Goal: Task Accomplishment & Management: Manage account settings

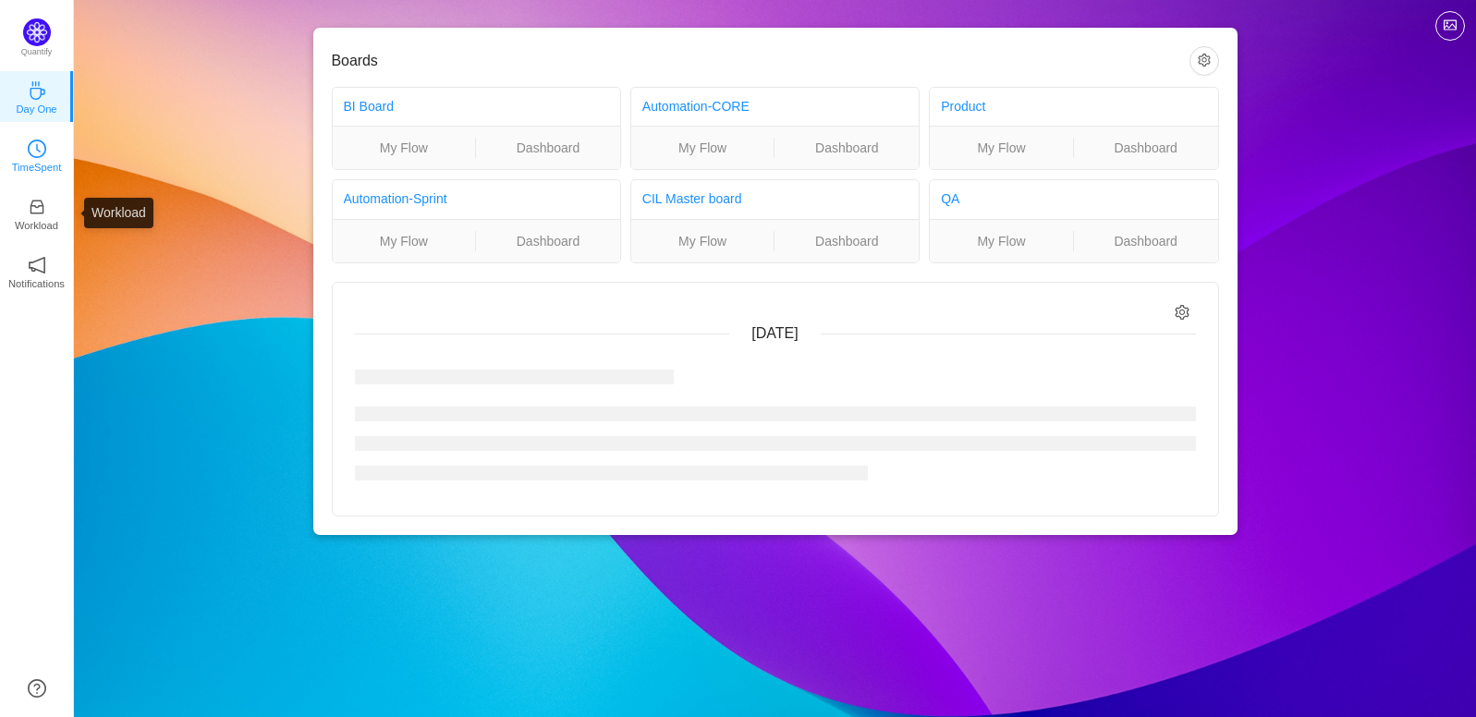
click at [31, 166] on p "TimeSpent" at bounding box center [37, 167] width 50 height 17
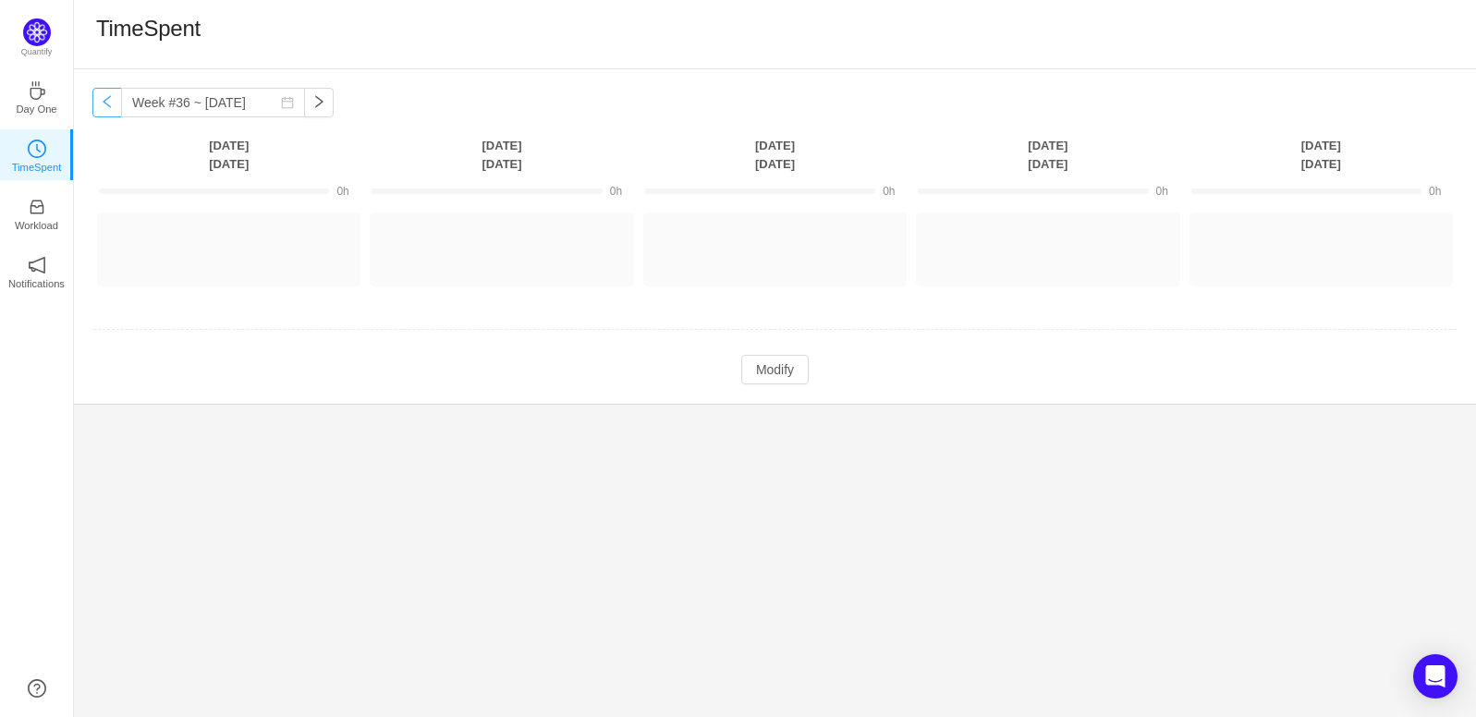
click at [113, 104] on button "button" at bounding box center [107, 103] width 30 height 30
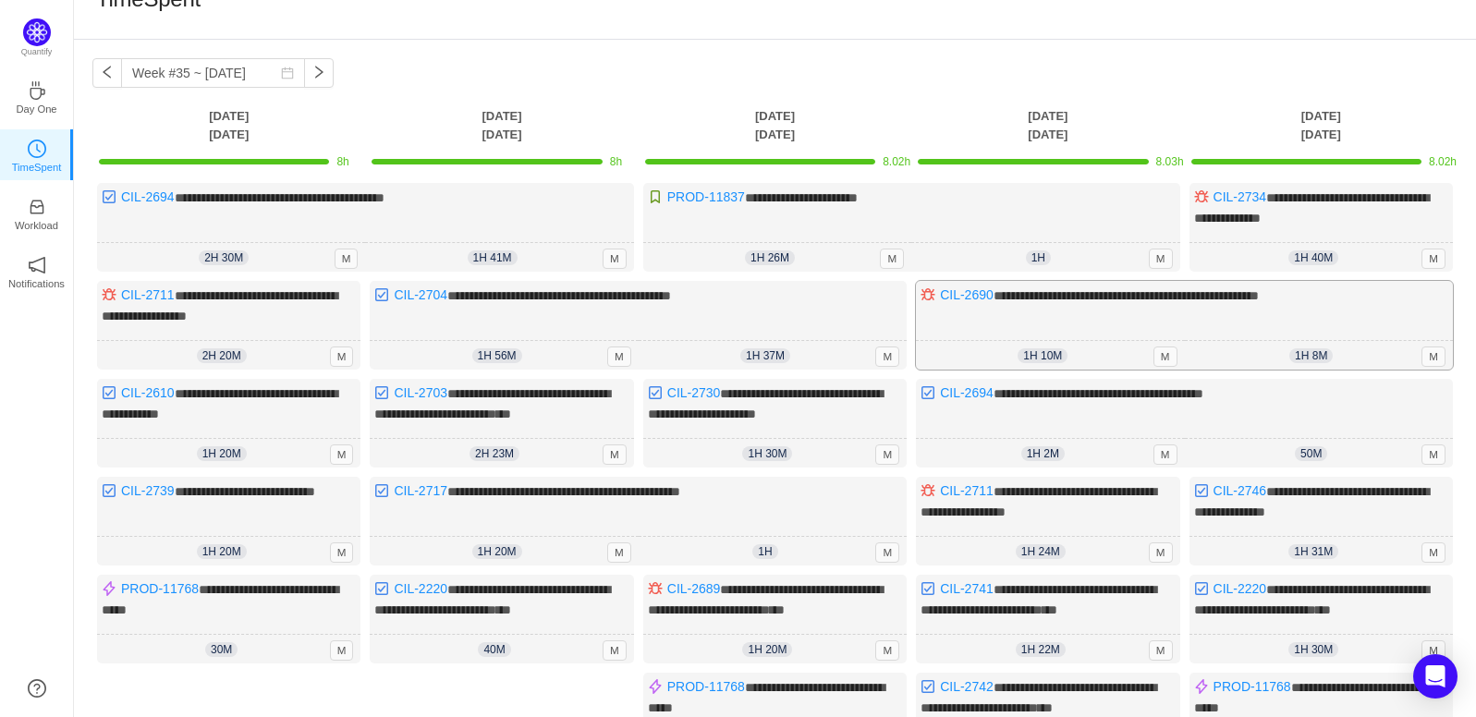
scroll to position [39, 0]
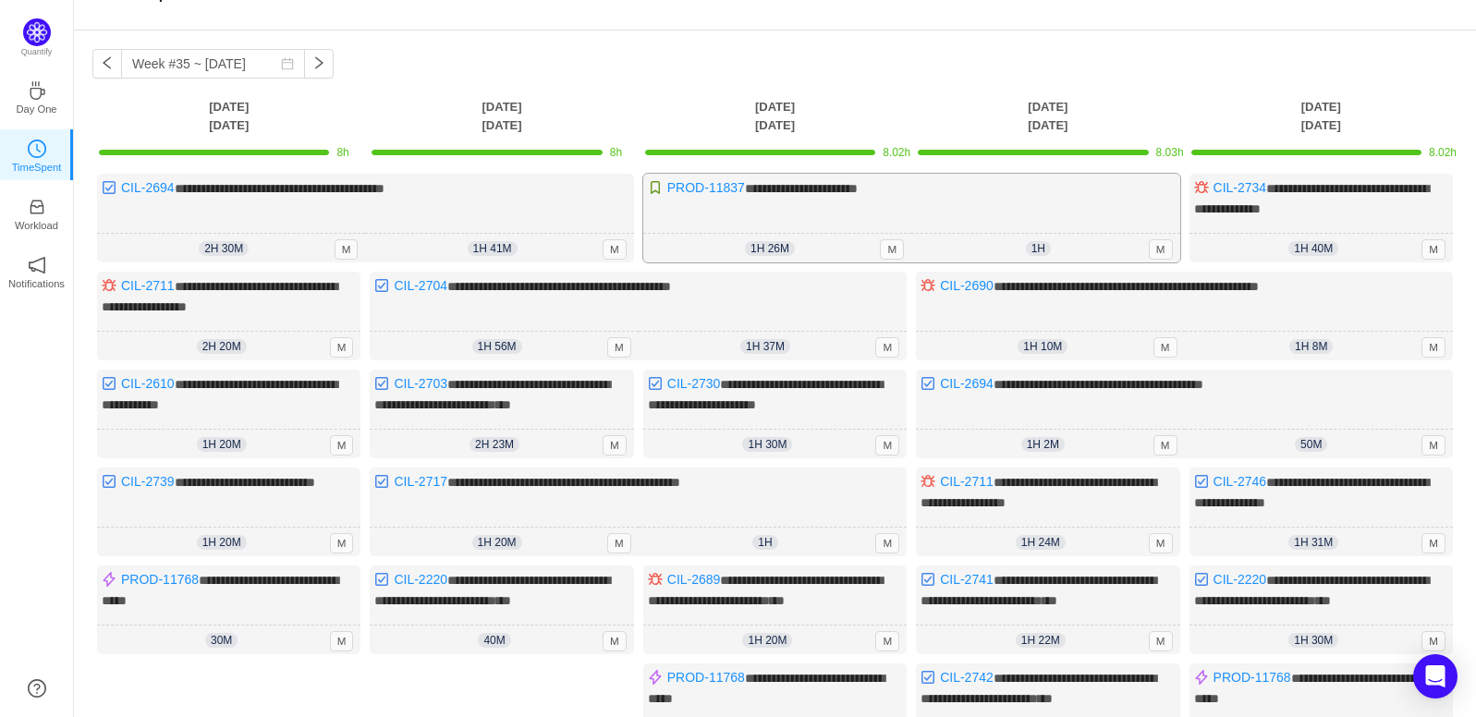
click at [943, 226] on div "**********" at bounding box center [911, 218] width 537 height 89
click at [858, 183] on span "**********" at bounding box center [801, 188] width 113 height 13
click at [699, 182] on link "PROD-11837" at bounding box center [706, 187] width 78 height 15
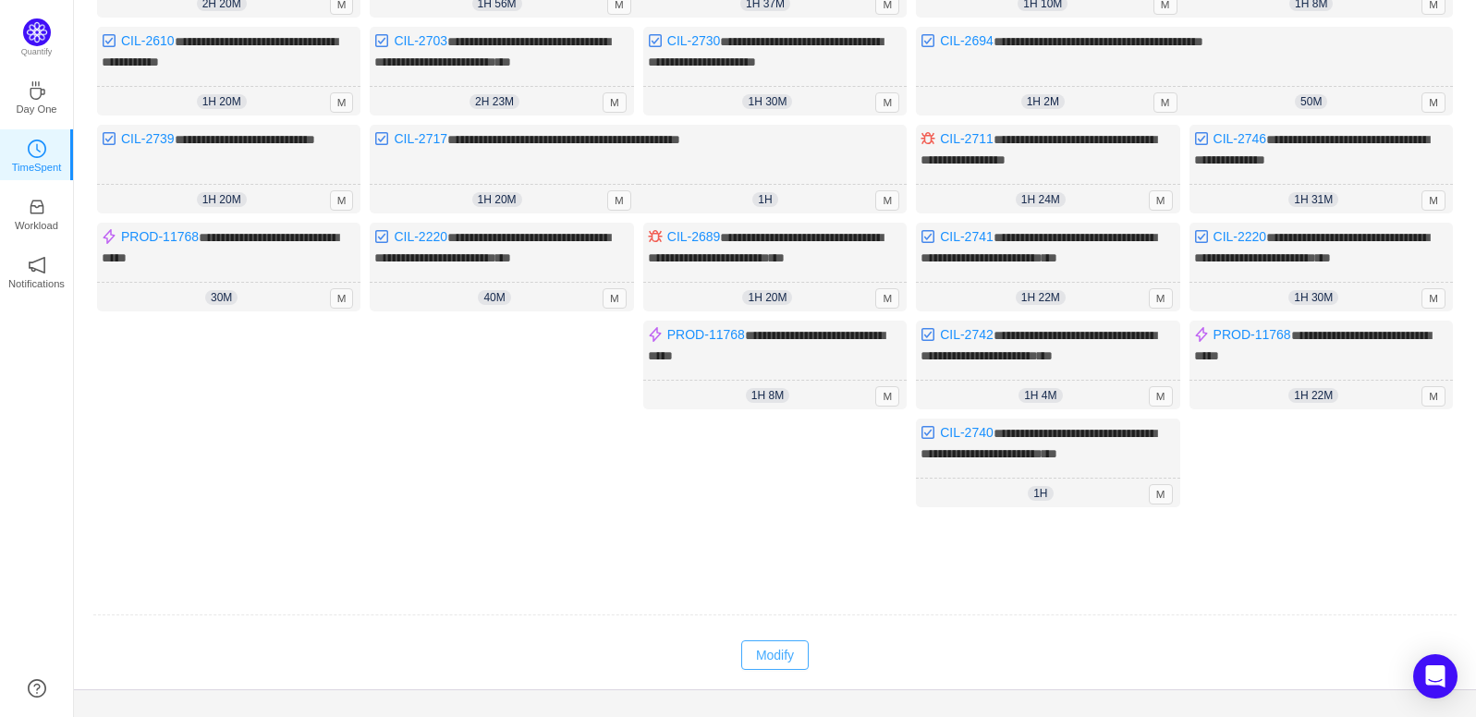
click at [761, 646] on button "Modify" at bounding box center [774, 656] width 67 height 30
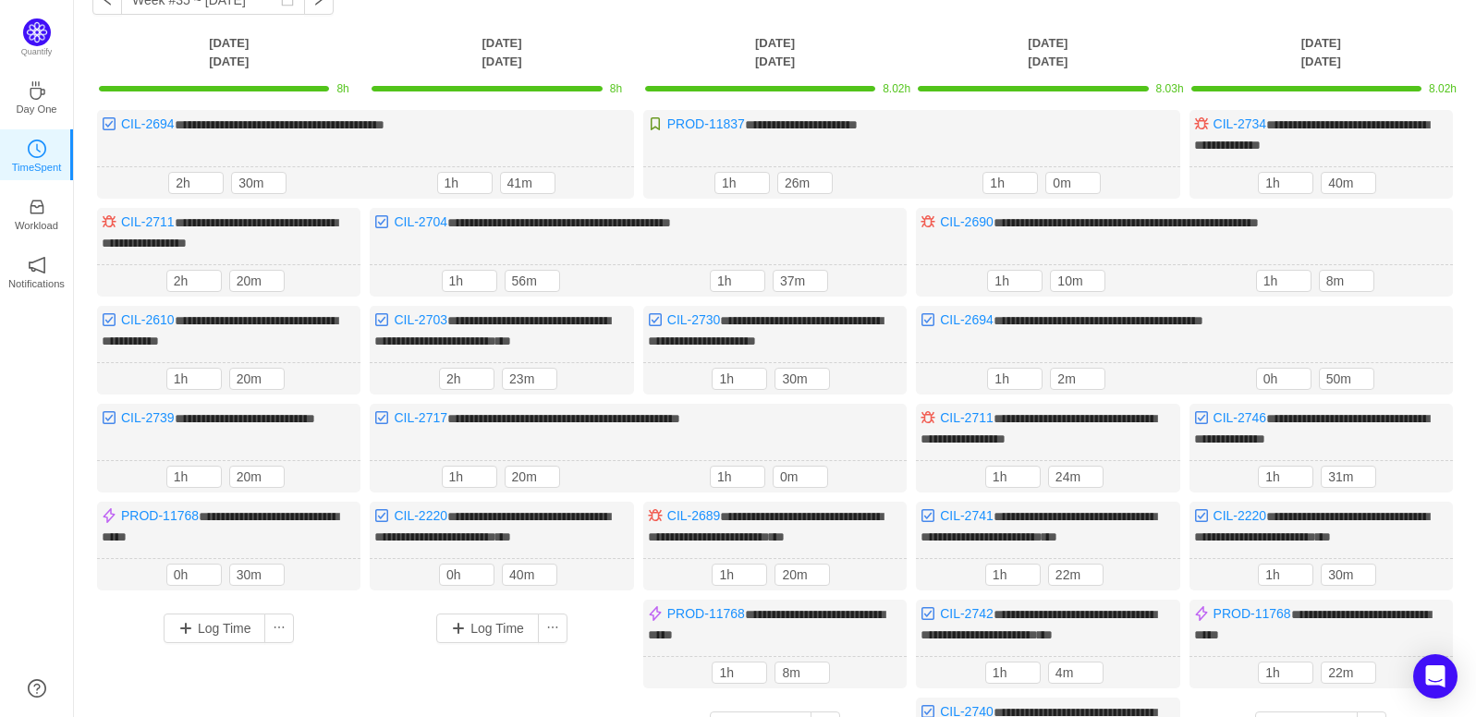
scroll to position [77, 0]
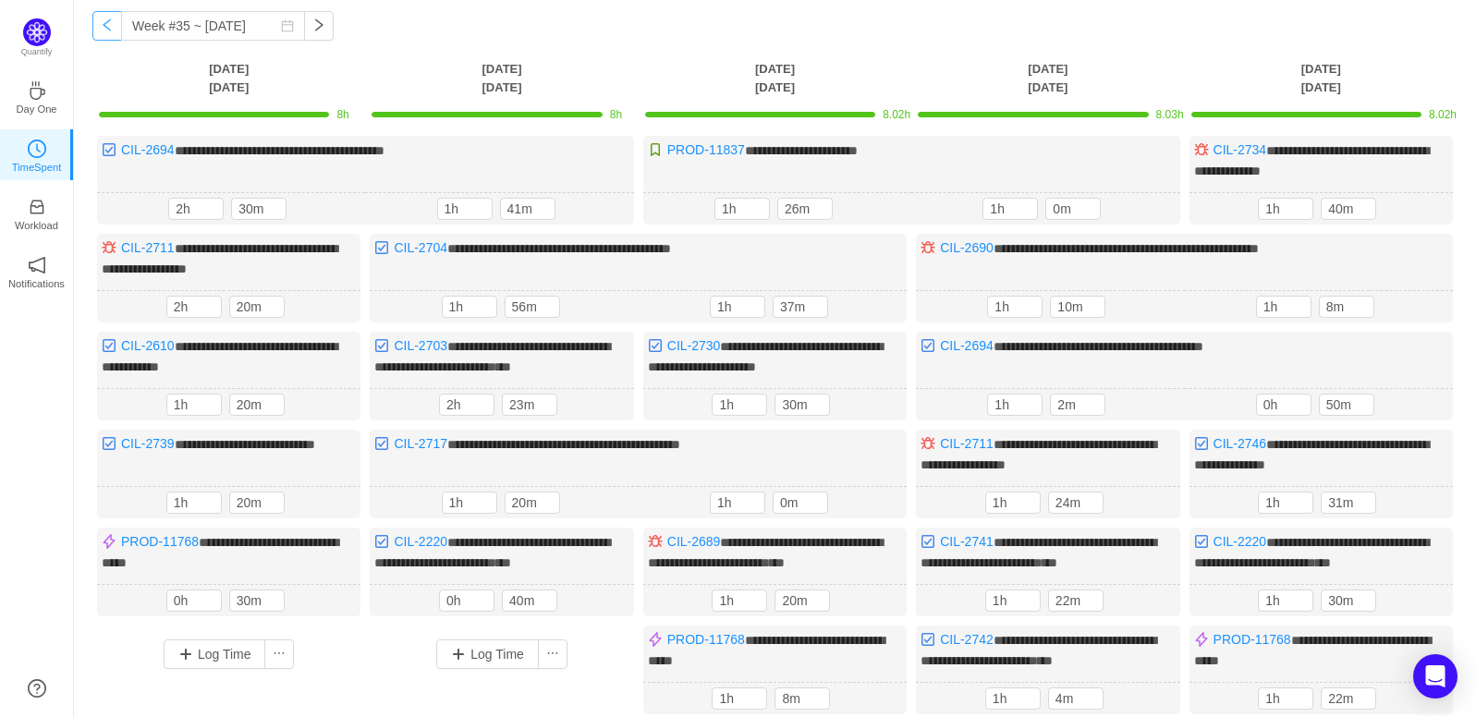
click at [110, 31] on button "button" at bounding box center [107, 26] width 30 height 30
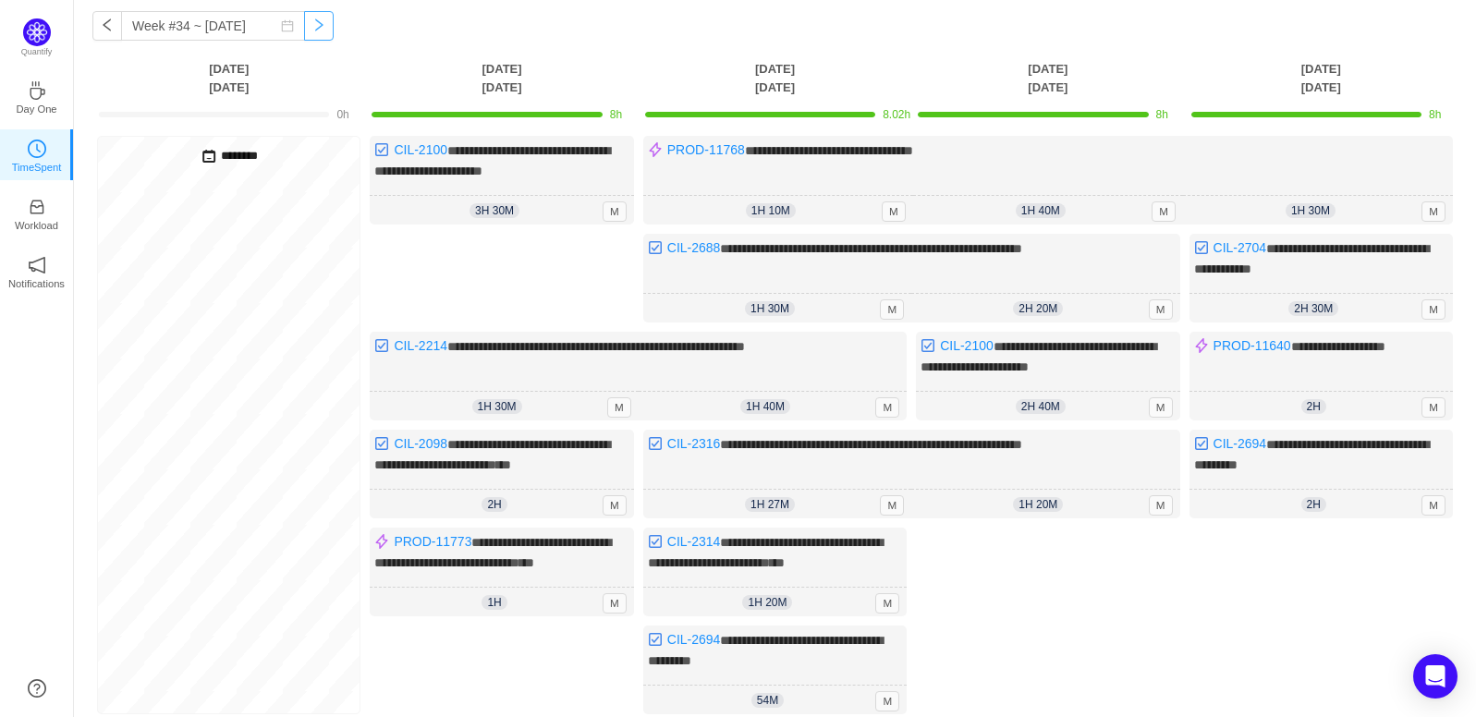
click at [306, 30] on button "button" at bounding box center [319, 26] width 30 height 30
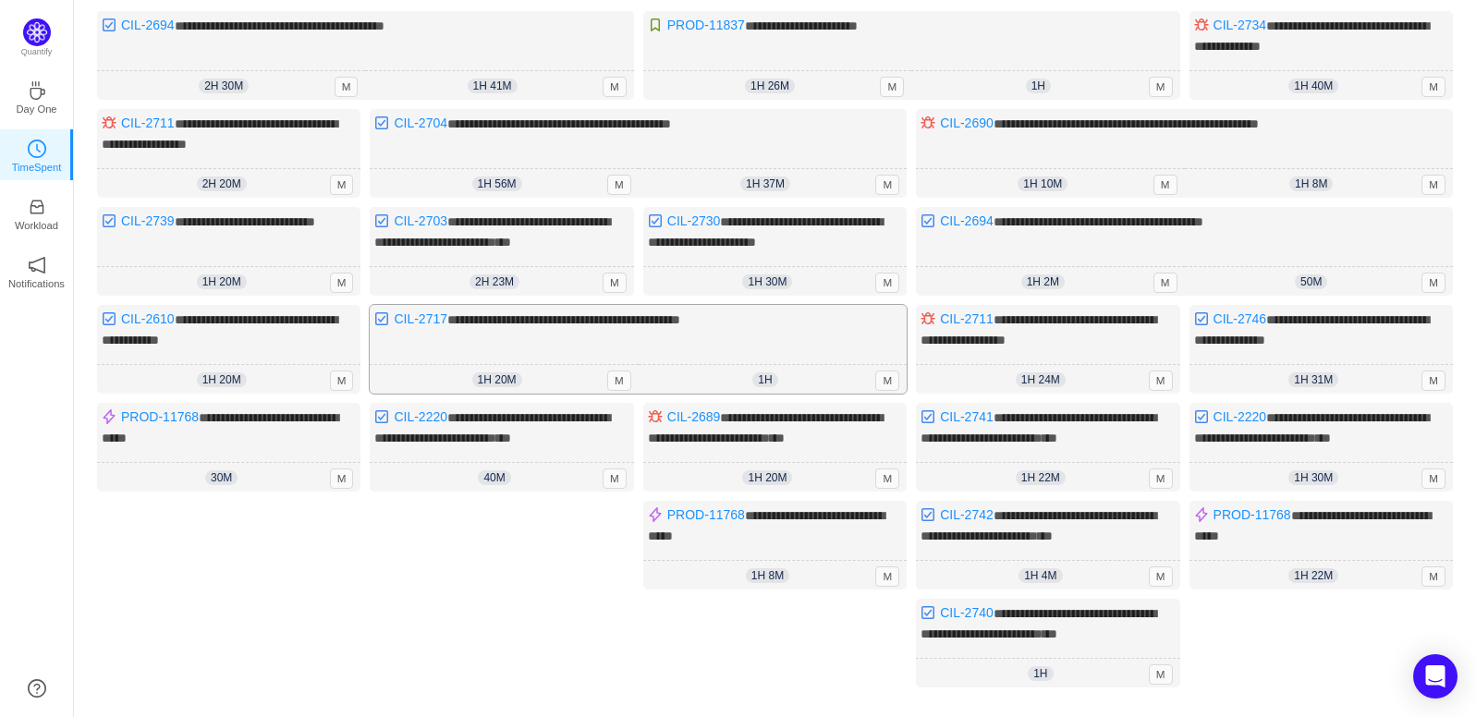
scroll to position [195, 0]
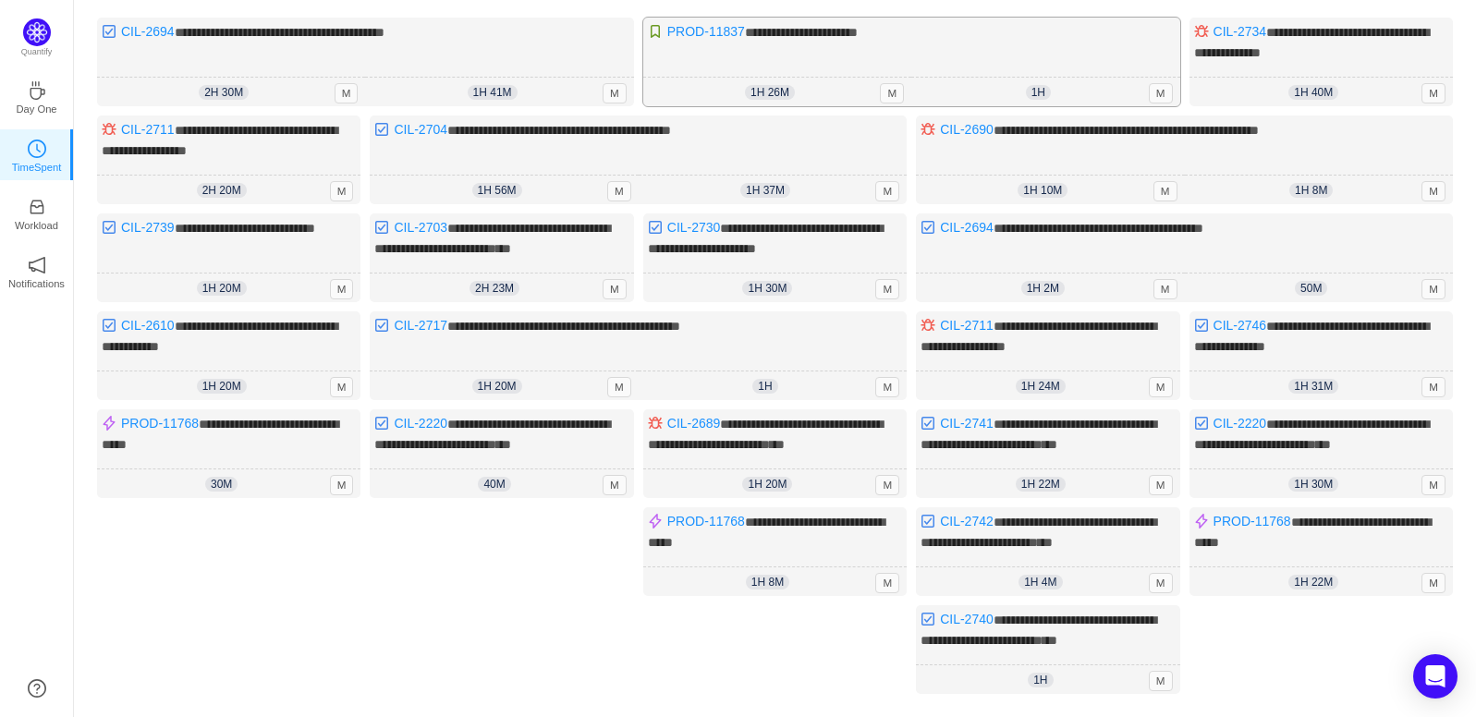
click at [856, 52] on div "**********" at bounding box center [911, 62] width 537 height 89
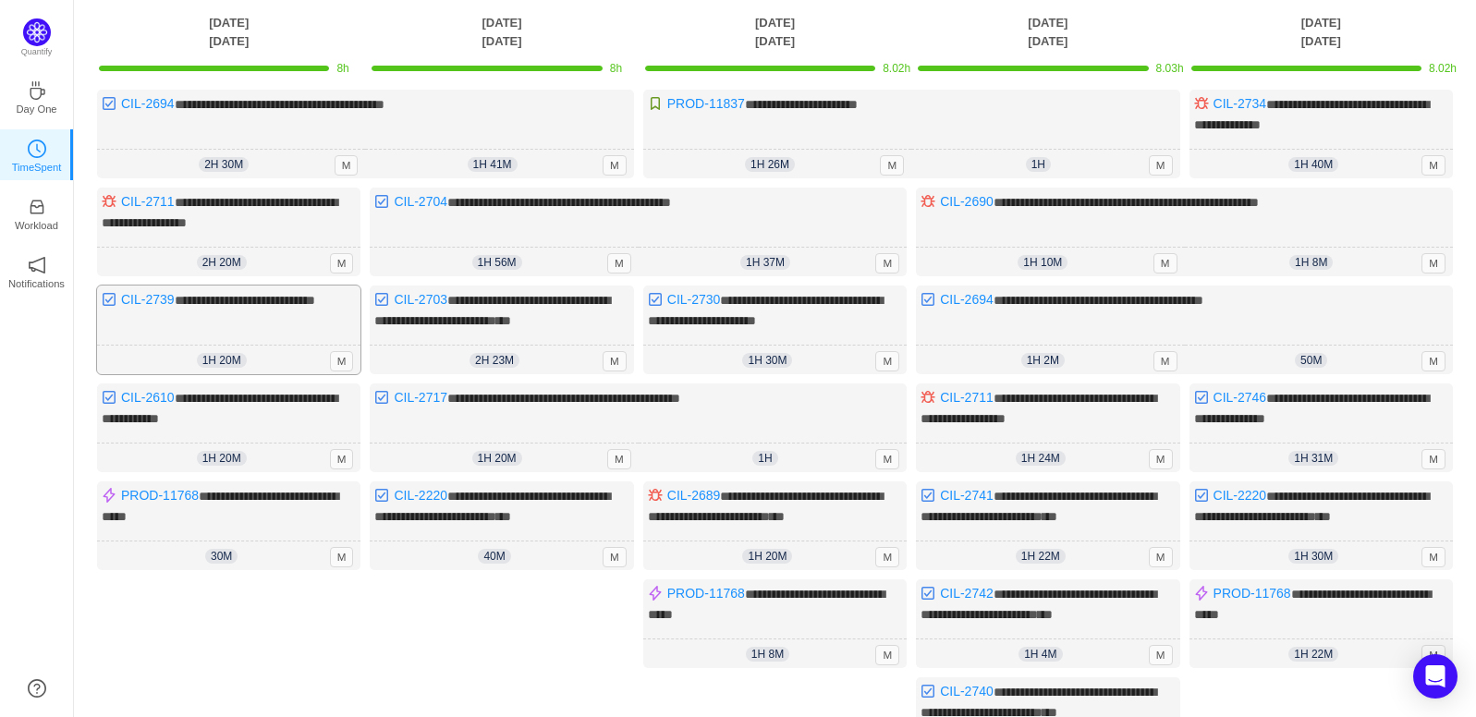
scroll to position [0, 0]
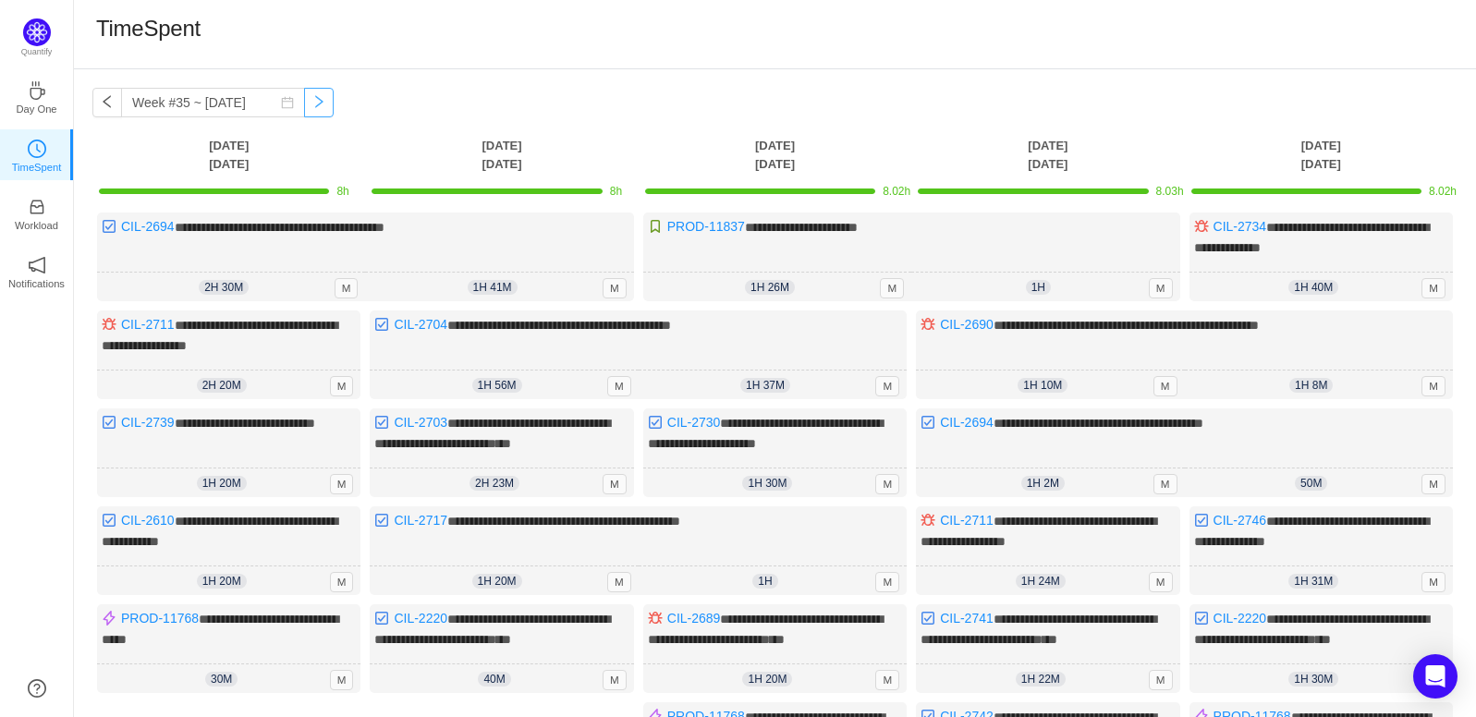
click at [304, 107] on button "button" at bounding box center [319, 103] width 30 height 30
type input "Week #36 ~ [DATE]"
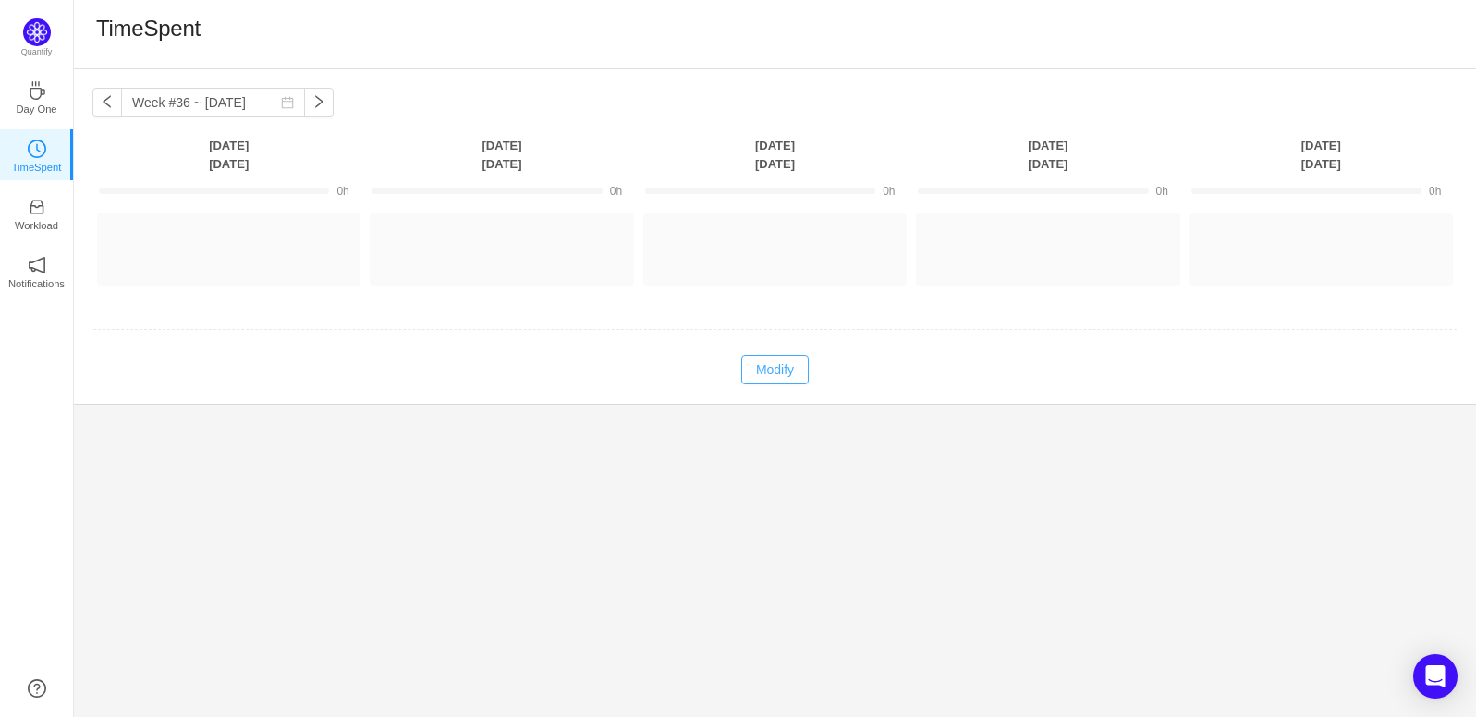
click at [747, 361] on button "Modify" at bounding box center [774, 370] width 67 height 30
click at [211, 245] on button "Log Time" at bounding box center [215, 241] width 103 height 30
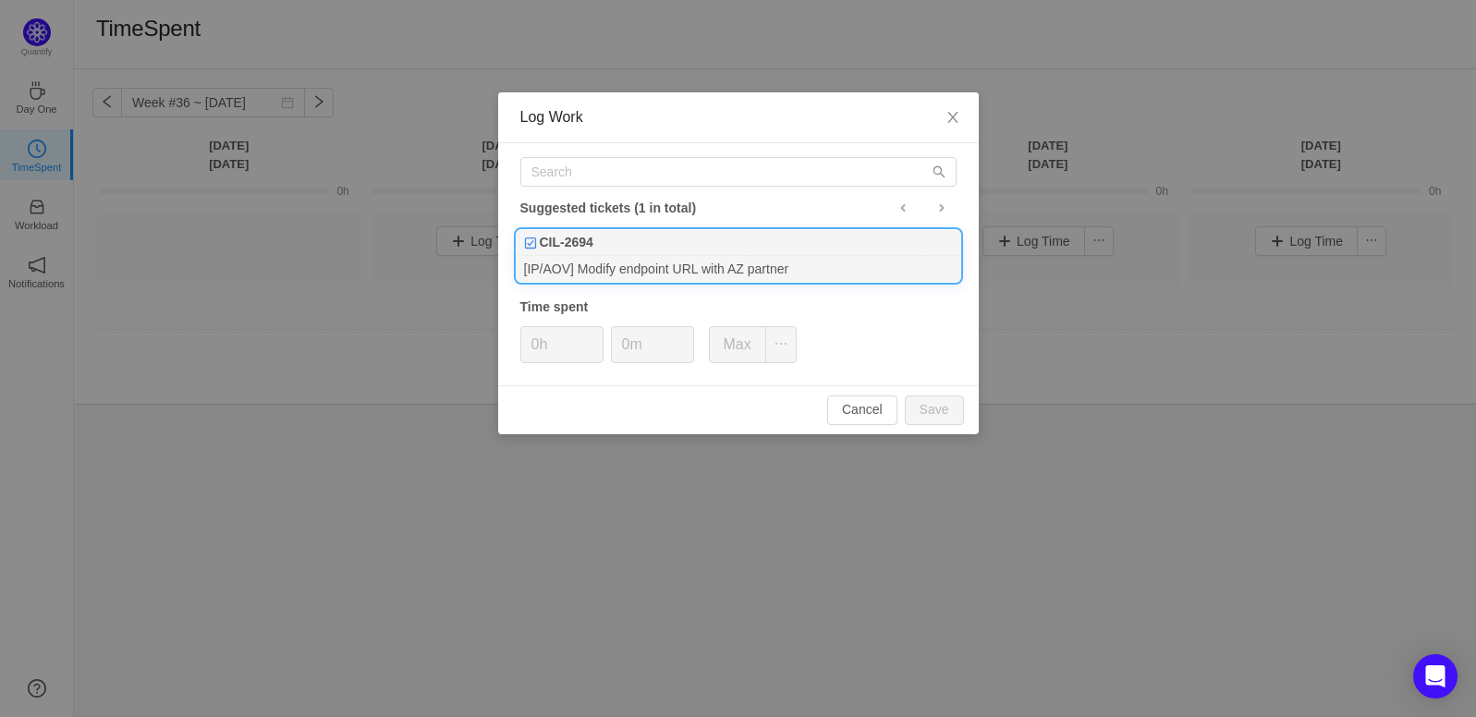
click at [582, 270] on div "[IP/AOV] Modify endpoint URL with AZ partner" at bounding box center [739, 268] width 444 height 25
click at [586, 334] on span "Increase Value" at bounding box center [592, 337] width 19 height 21
type input "2h"
click at [586, 334] on span "Increase Value" at bounding box center [592, 337] width 19 height 21
click at [683, 336] on icon "icon: up" at bounding box center [683, 339] width 6 height 6
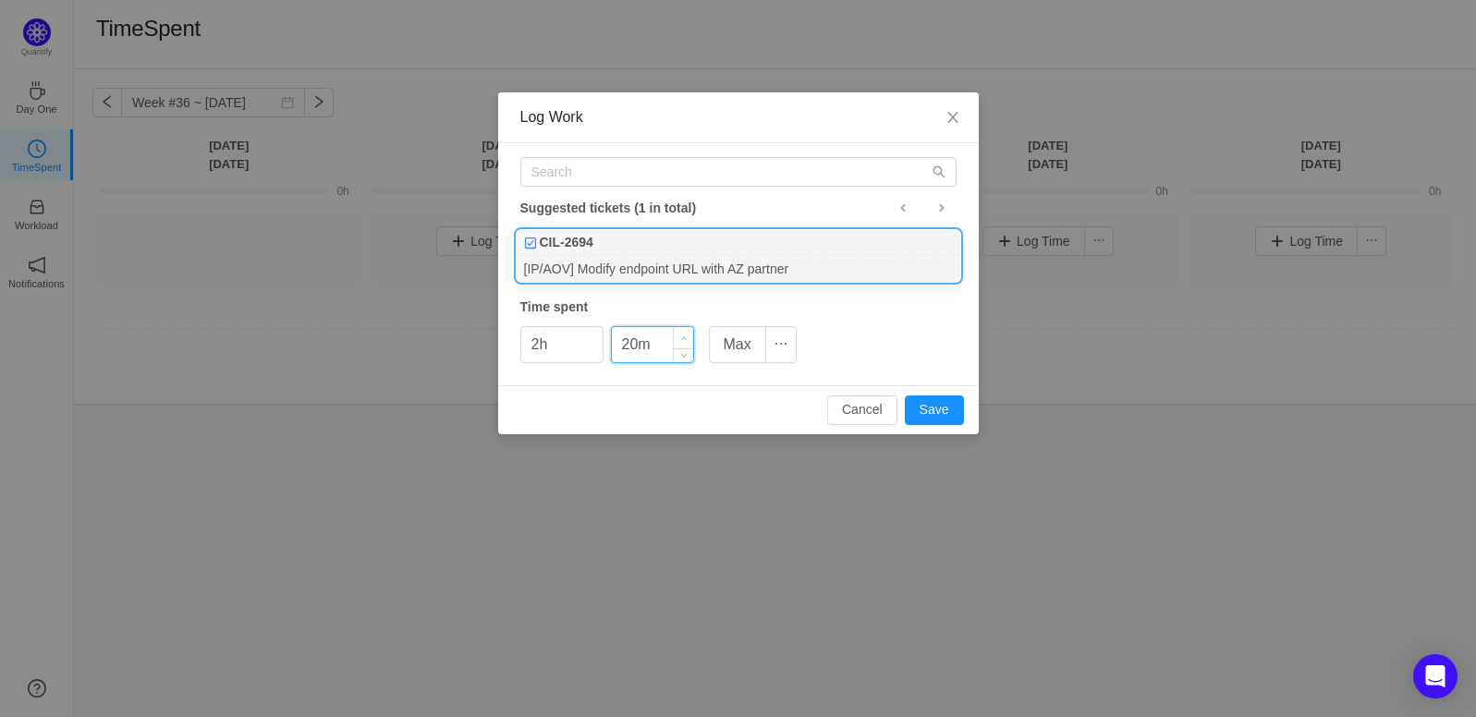
click at [685, 337] on icon "icon: up" at bounding box center [683, 339] width 6 height 6
click at [636, 344] on input "20m" at bounding box center [652, 344] width 81 height 35
type input "29m"
click at [919, 415] on button "Save" at bounding box center [934, 411] width 59 height 30
type input "0h"
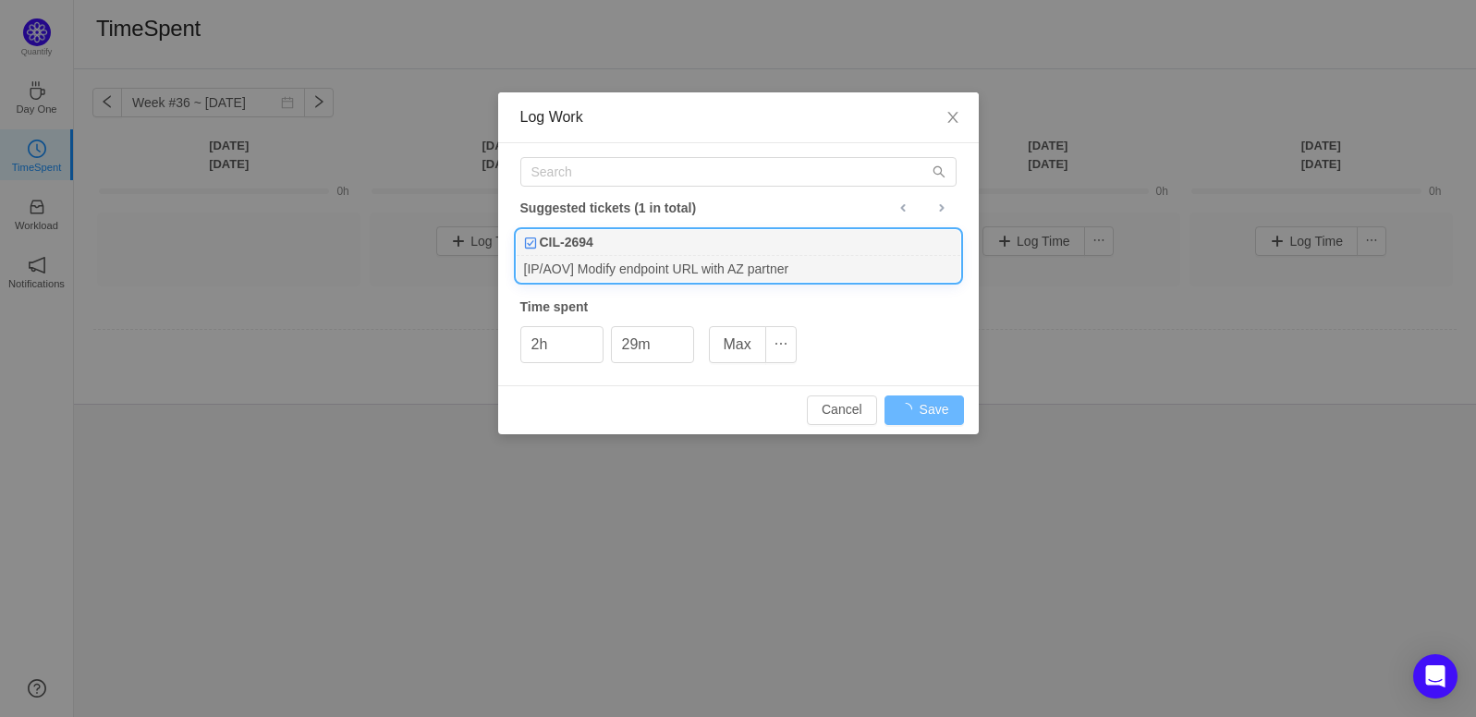
type input "0m"
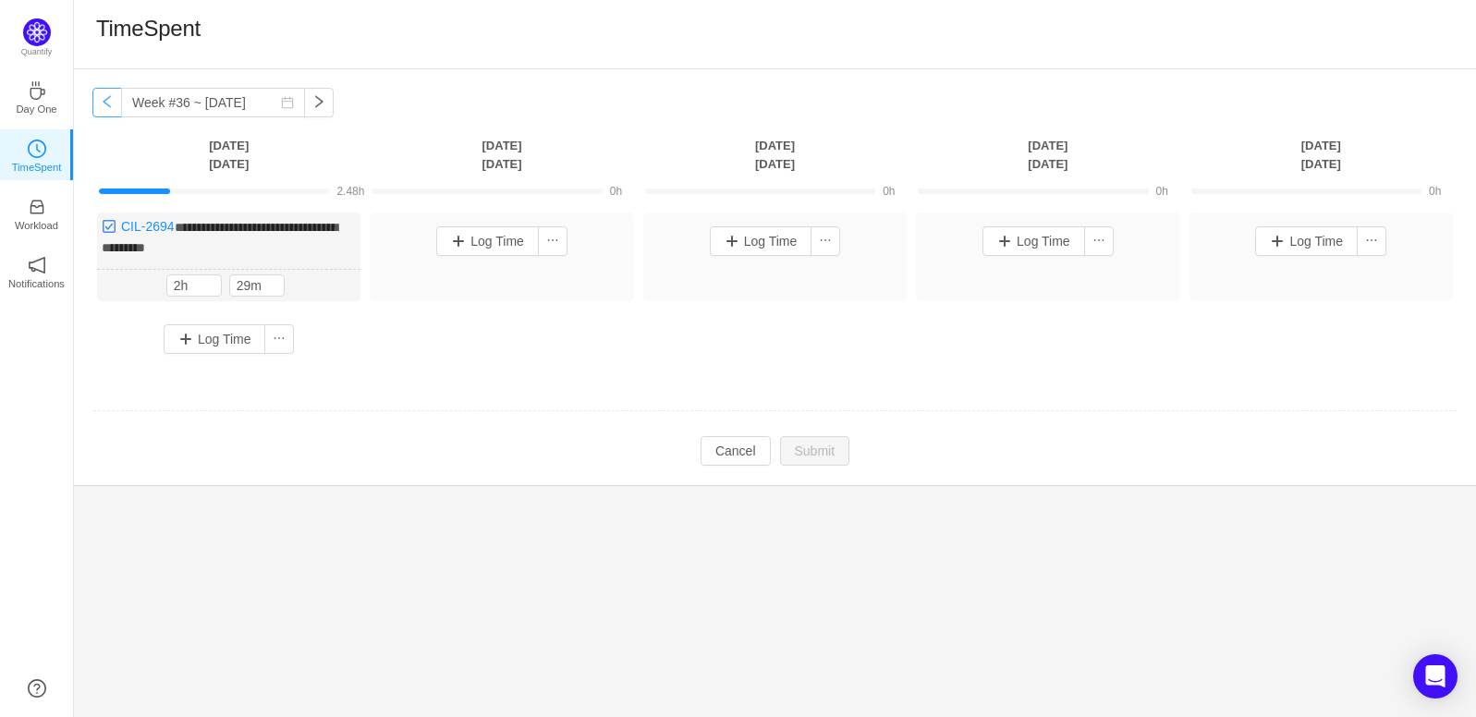
click at [107, 106] on button "button" at bounding box center [107, 103] width 30 height 30
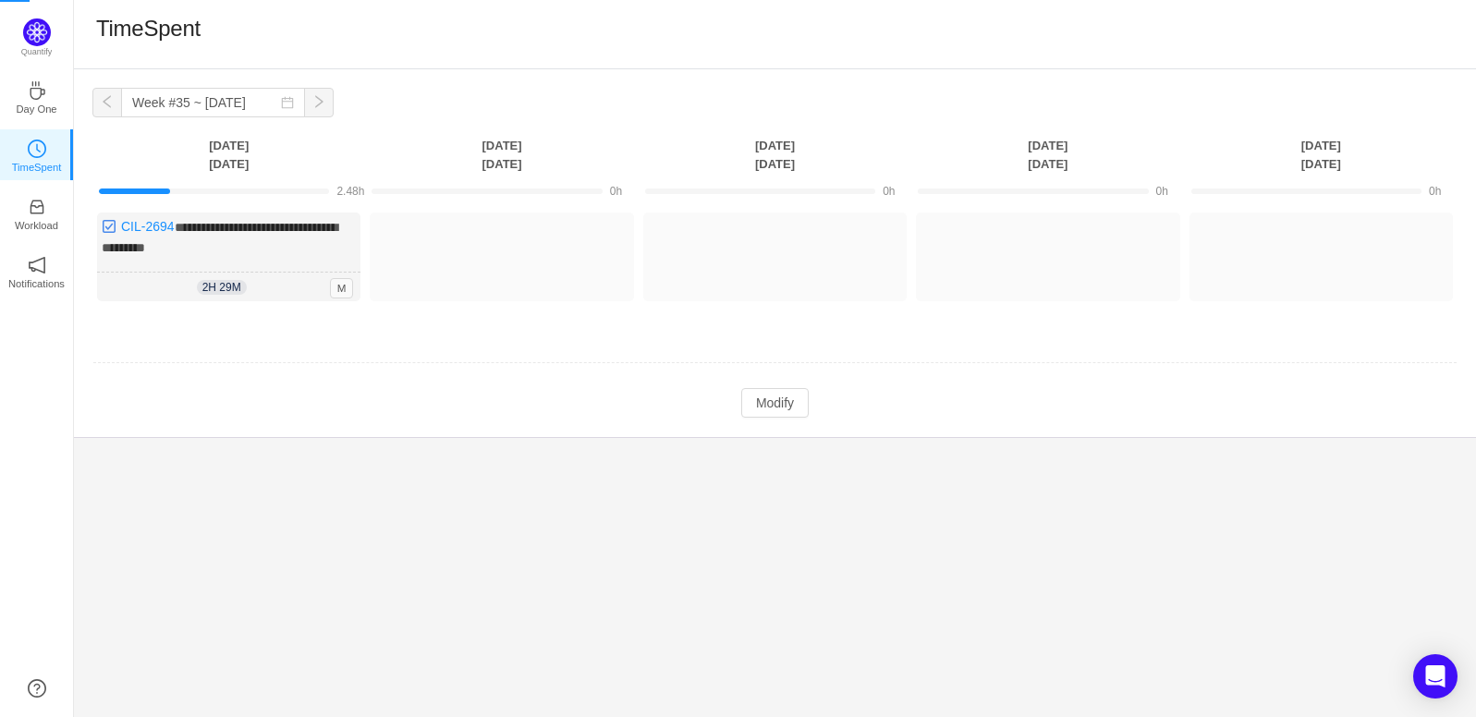
click at [107, 106] on button "button" at bounding box center [107, 103] width 30 height 30
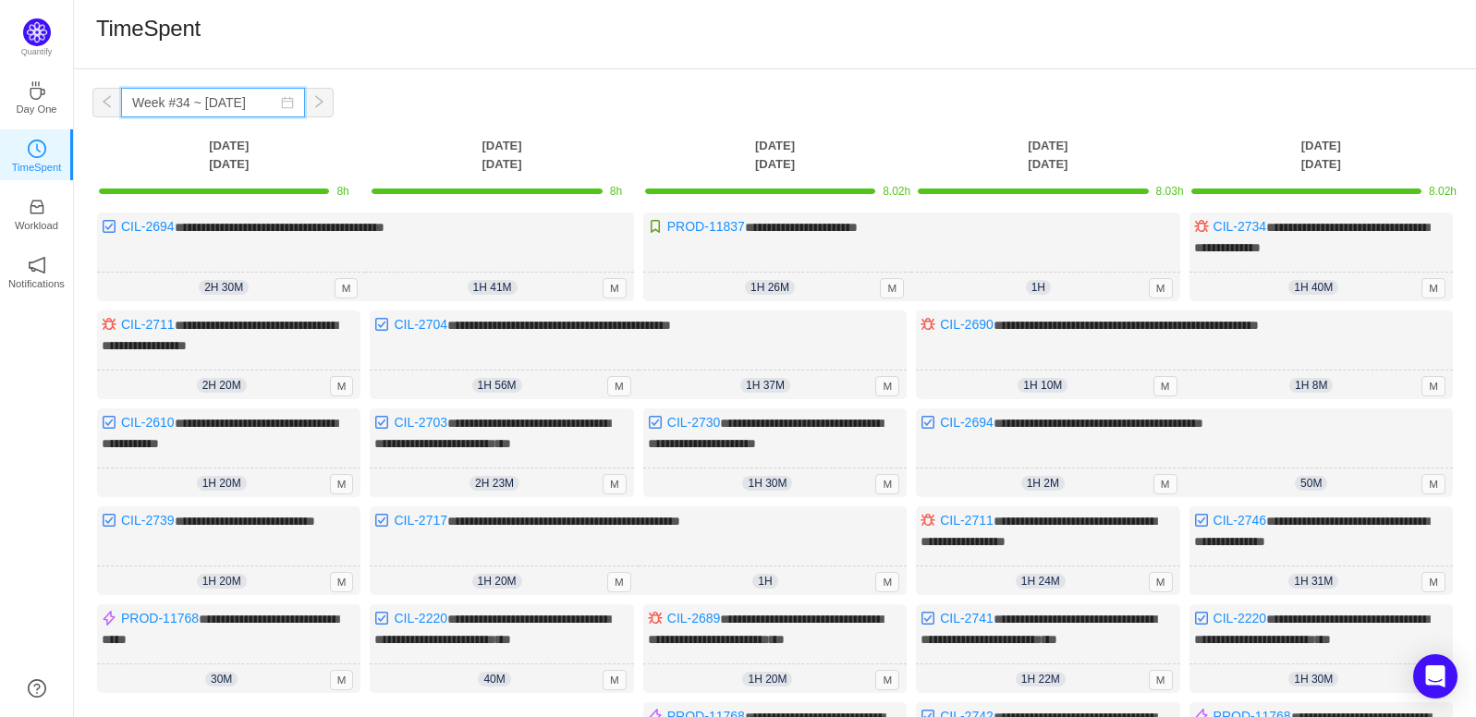
click at [165, 108] on input "Week #34 ~ [DATE]" at bounding box center [213, 103] width 184 height 30
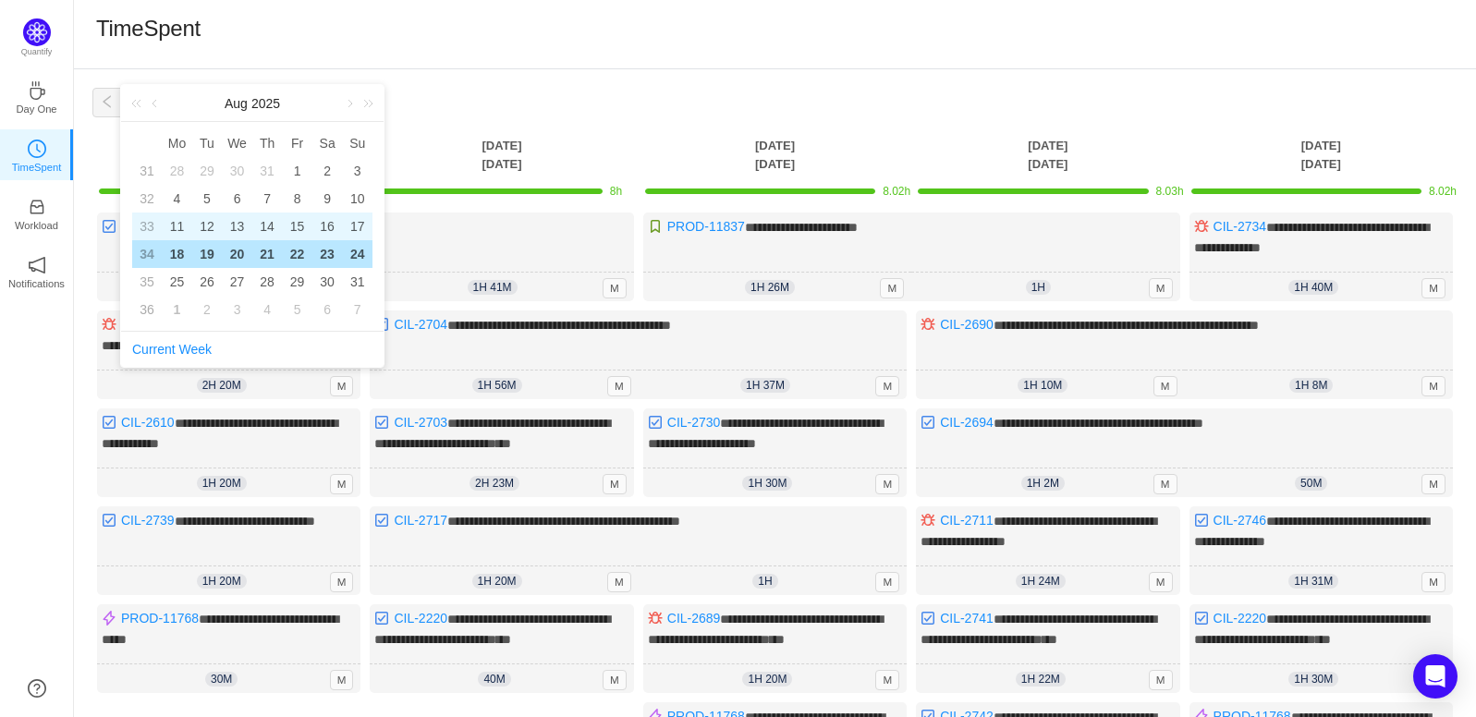
click at [252, 226] on td "14" at bounding box center [267, 227] width 31 height 28
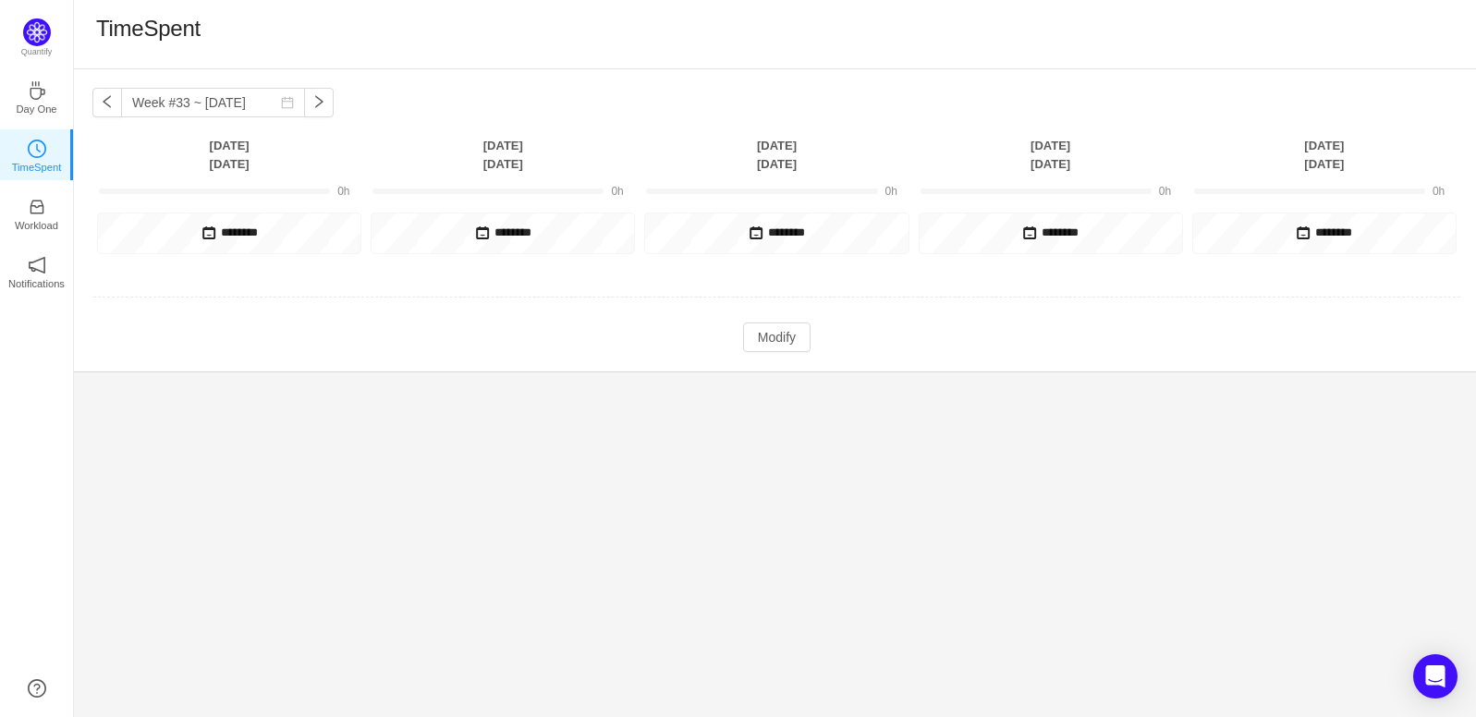
click at [1052, 231] on h5 "********" at bounding box center [1050, 233] width 253 height 20
click at [1316, 233] on h5 "********" at bounding box center [1324, 233] width 253 height 20
click at [1316, 234] on h5 "********" at bounding box center [1324, 233] width 253 height 20
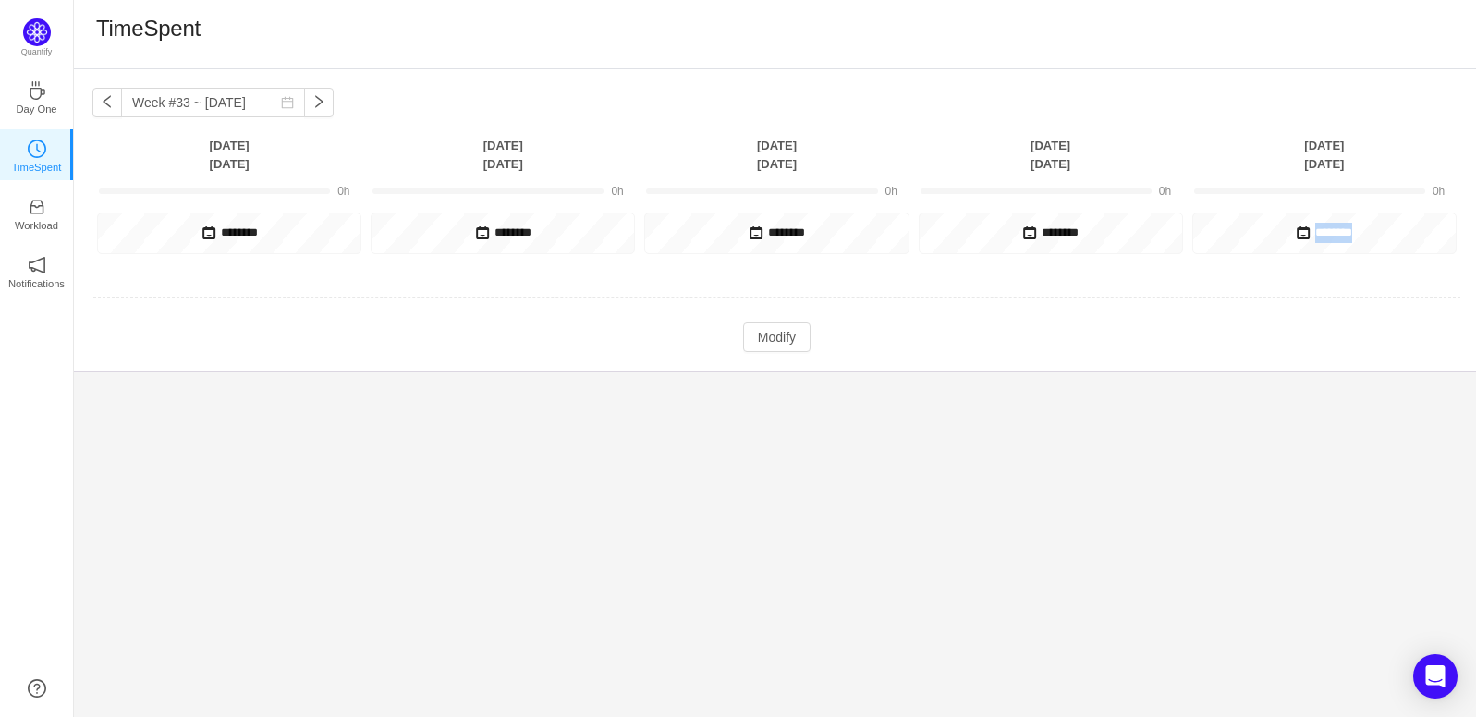
click at [1316, 234] on h5 "********" at bounding box center [1324, 233] width 253 height 20
click at [479, 241] on h5 "********" at bounding box center [502, 233] width 253 height 20
click at [305, 109] on button "button" at bounding box center [319, 103] width 30 height 30
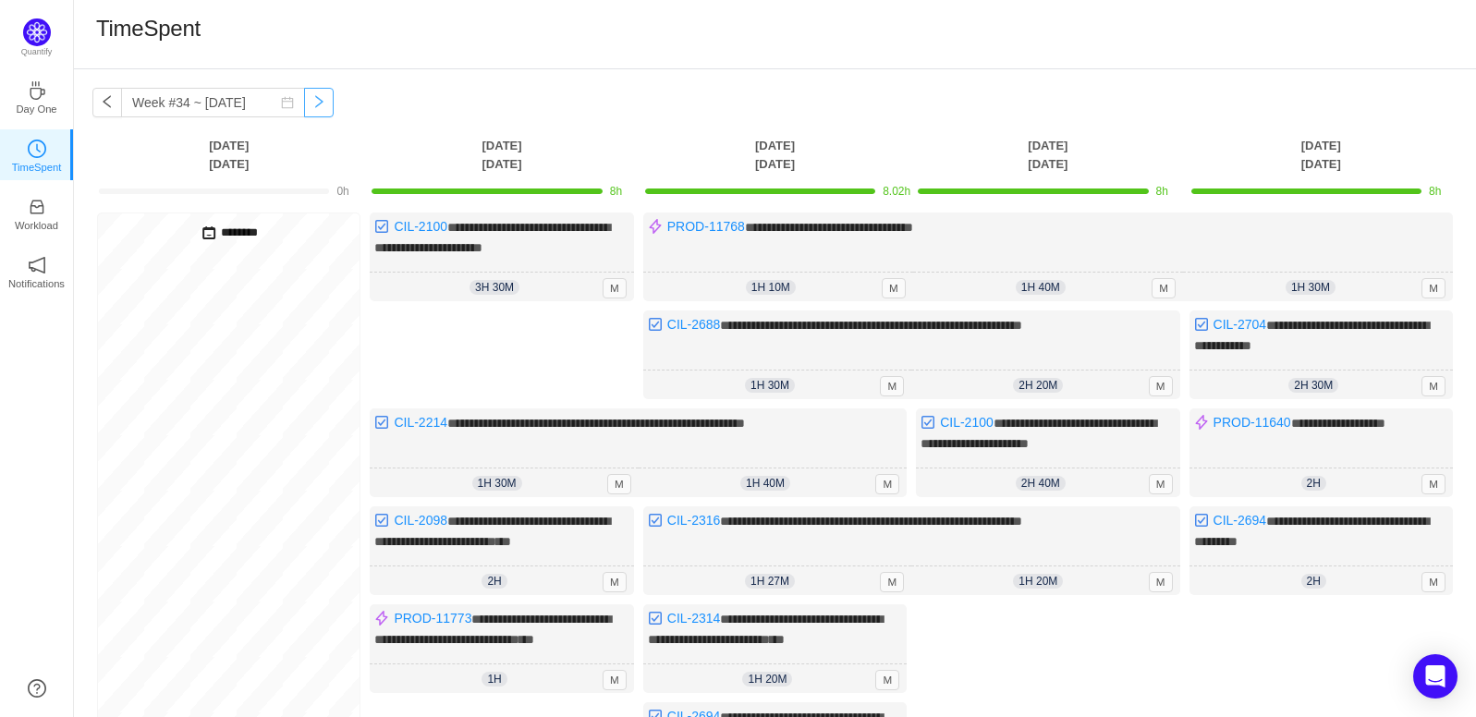
click at [305, 109] on button "button" at bounding box center [319, 103] width 30 height 30
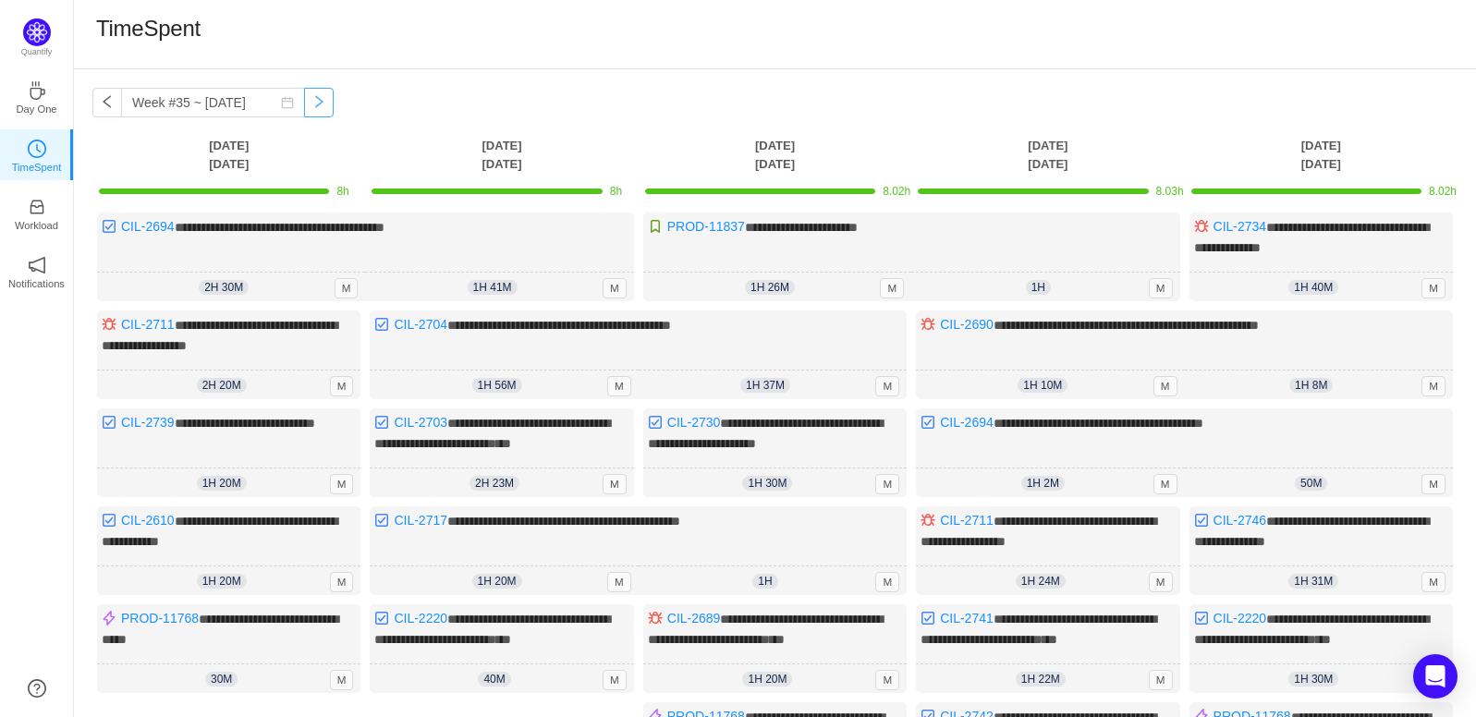
click at [305, 109] on button "button" at bounding box center [319, 103] width 30 height 30
type input "Week #36 ~ [DATE]"
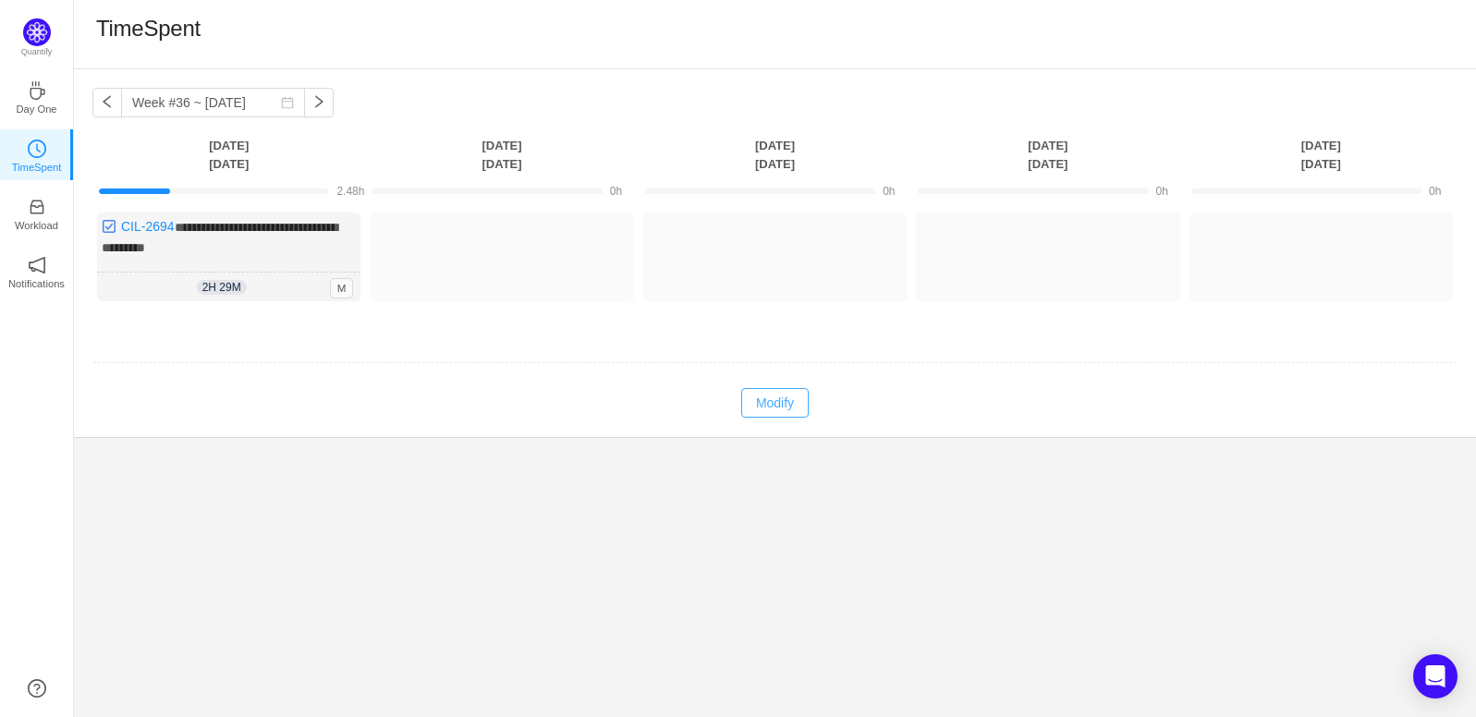
click at [774, 397] on button "Modify" at bounding box center [774, 403] width 67 height 30
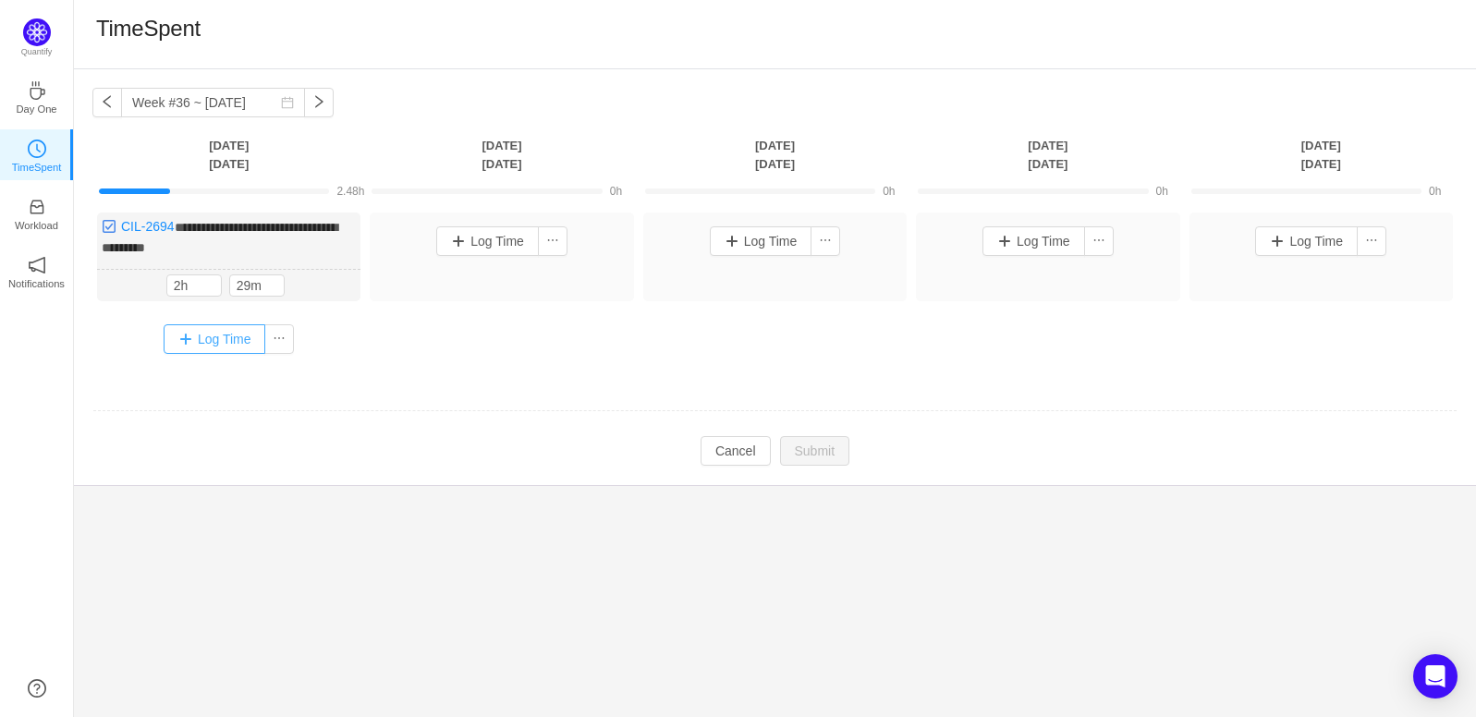
click at [221, 343] on button "Log Time" at bounding box center [215, 339] width 103 height 30
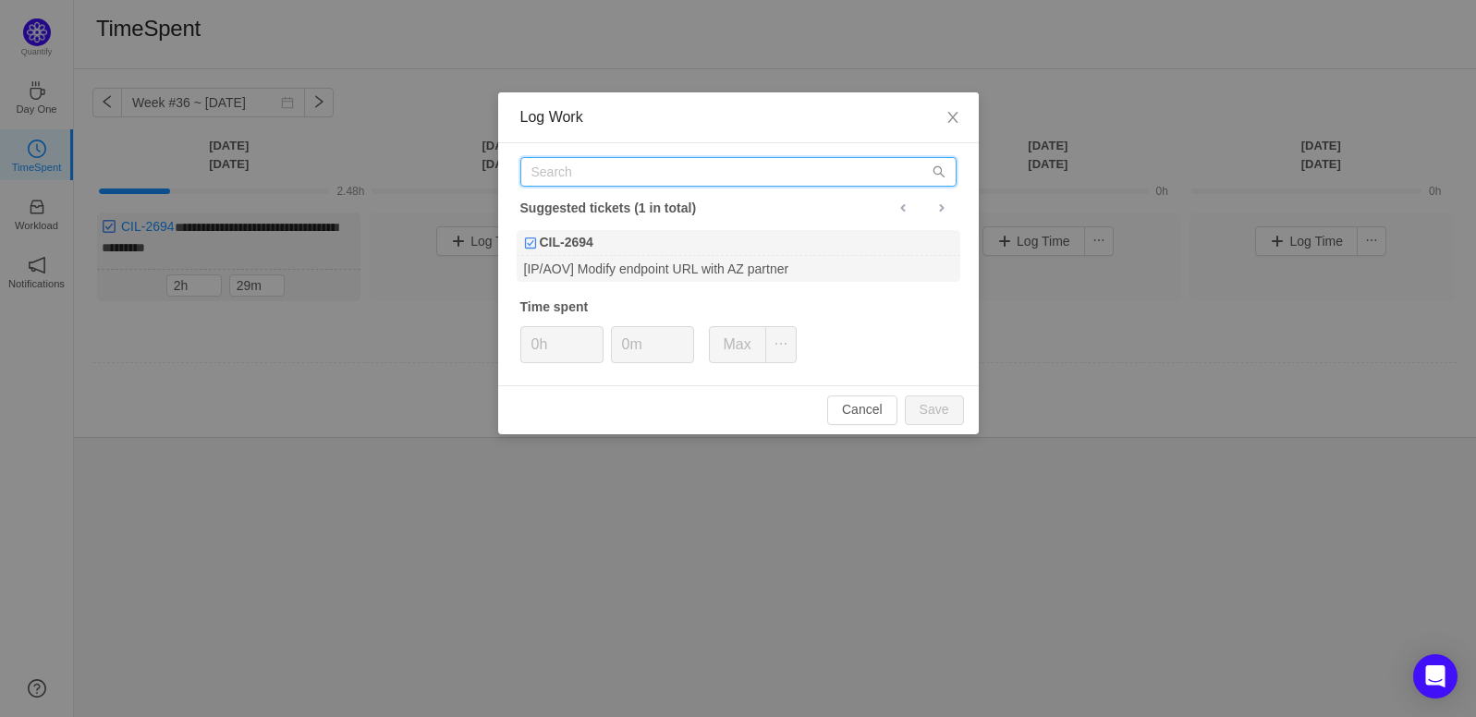
click at [647, 171] on input "text" at bounding box center [738, 172] width 436 height 30
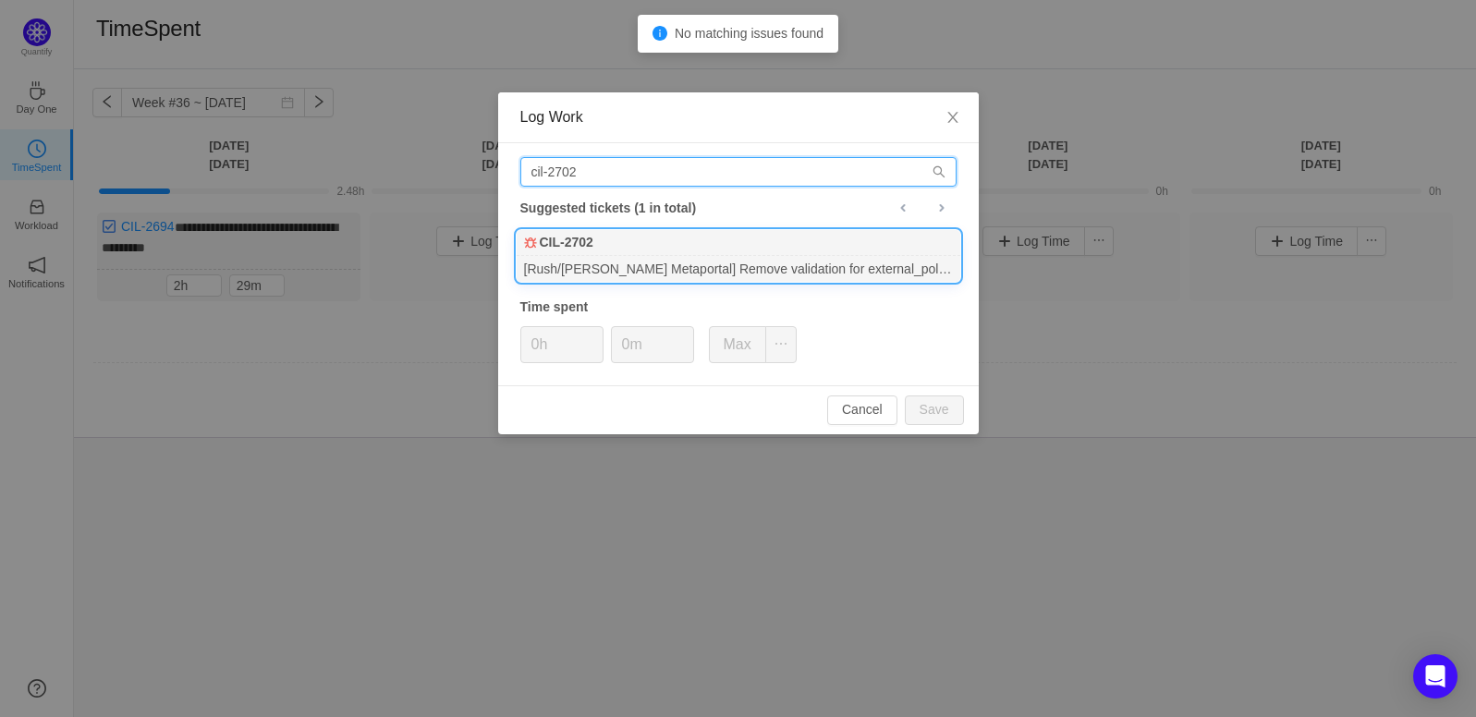
type input "cil-2702"
click at [656, 251] on div "CIL-2702" at bounding box center [739, 243] width 444 height 26
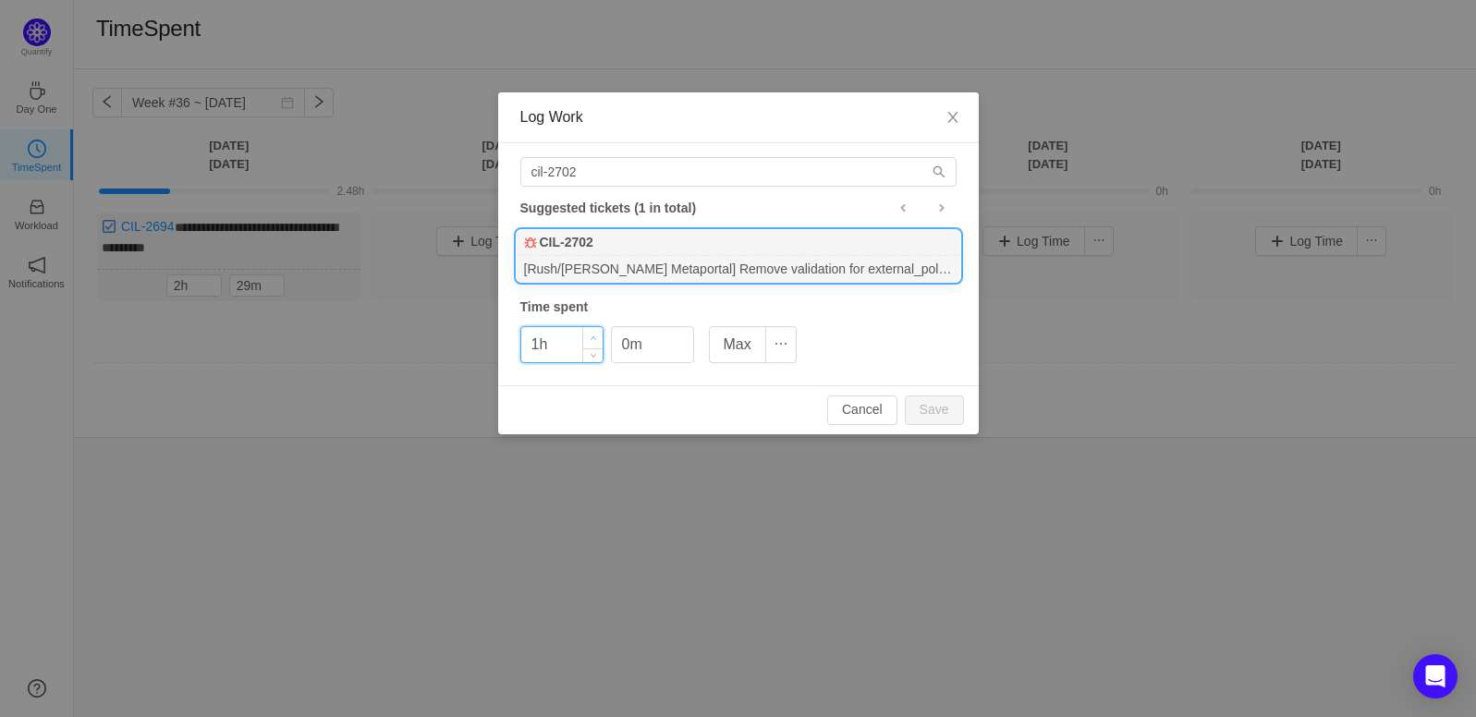
click at [598, 335] on span "Increase Value" at bounding box center [592, 337] width 19 height 21
click at [912, 409] on button "Save" at bounding box center [934, 411] width 59 height 30
type input "0h"
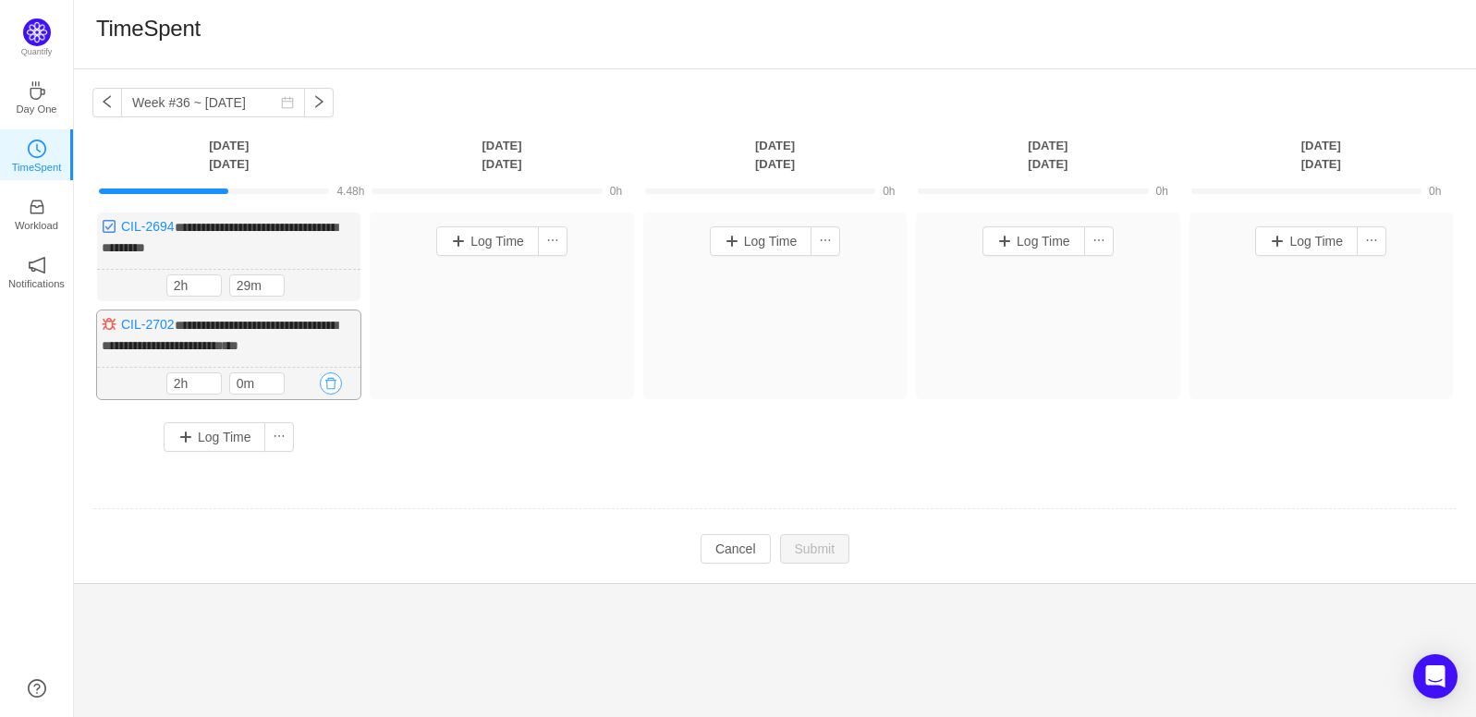
click at [331, 385] on button "button" at bounding box center [331, 384] width 22 height 22
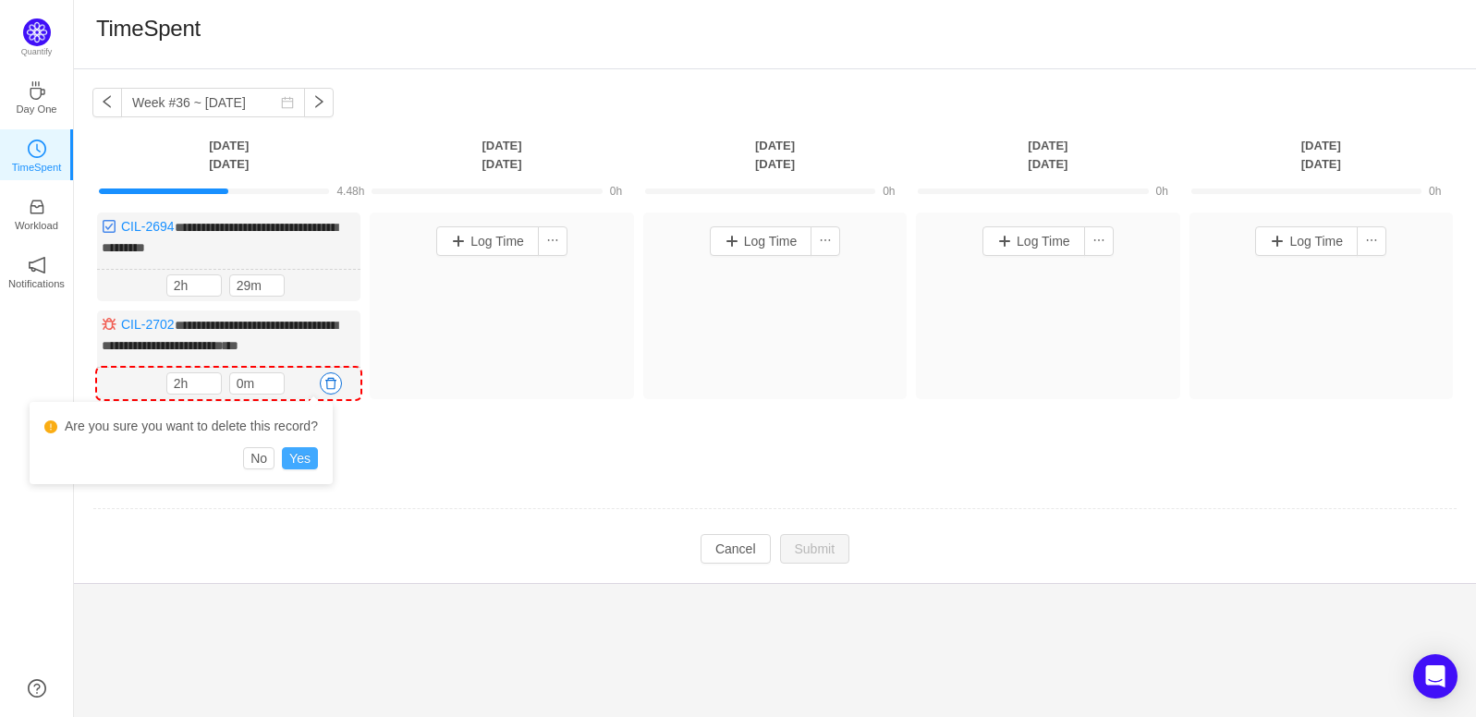
click at [318, 454] on button "Yes" at bounding box center [300, 458] width 36 height 22
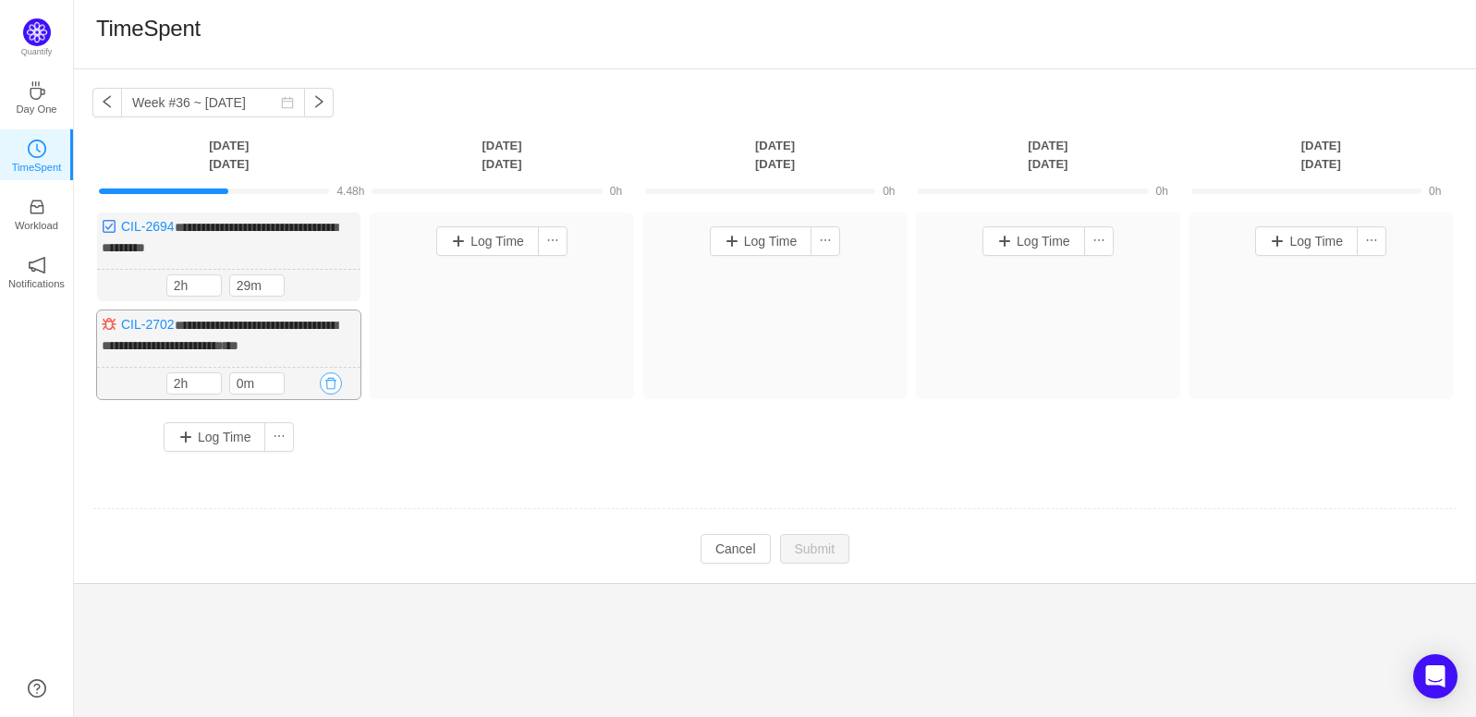
click at [329, 383] on button "button" at bounding box center [331, 384] width 22 height 22
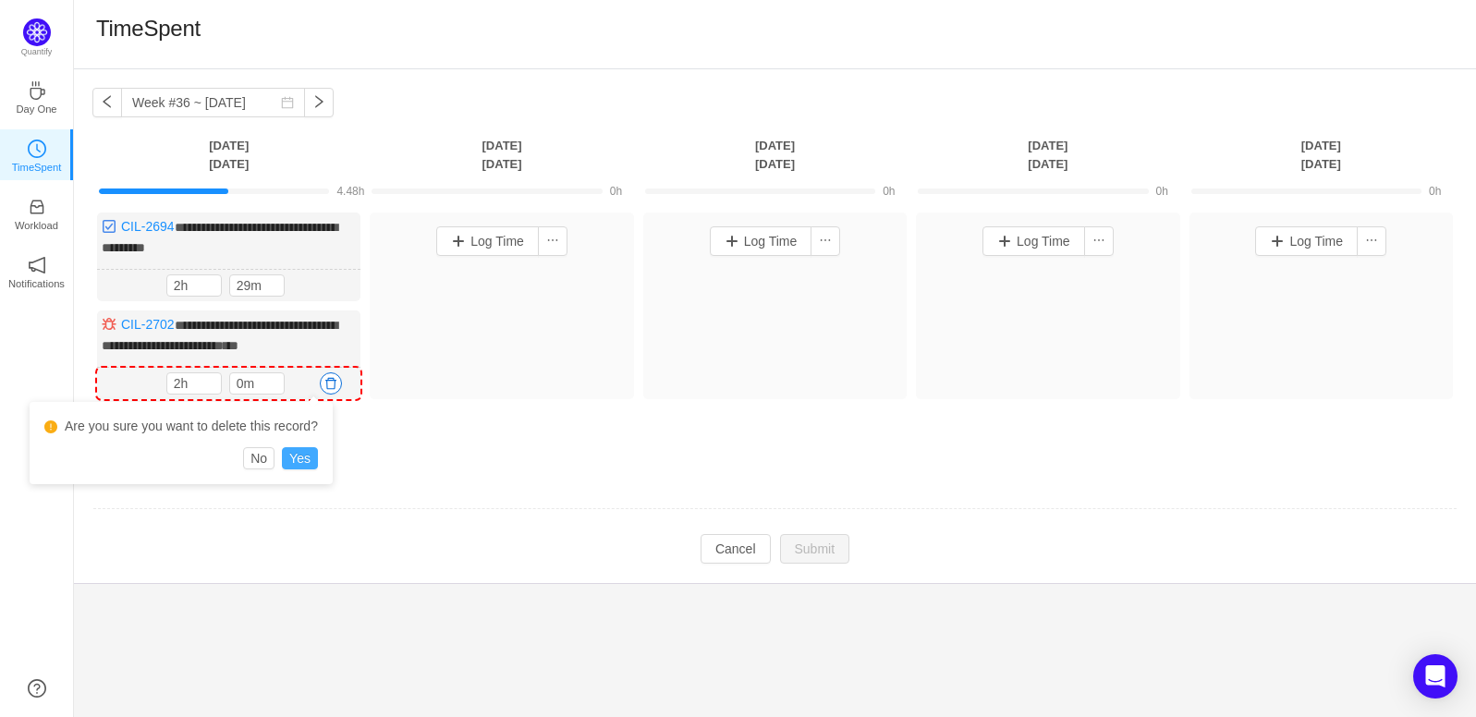
click at [304, 456] on button "Yes" at bounding box center [300, 458] width 36 height 22
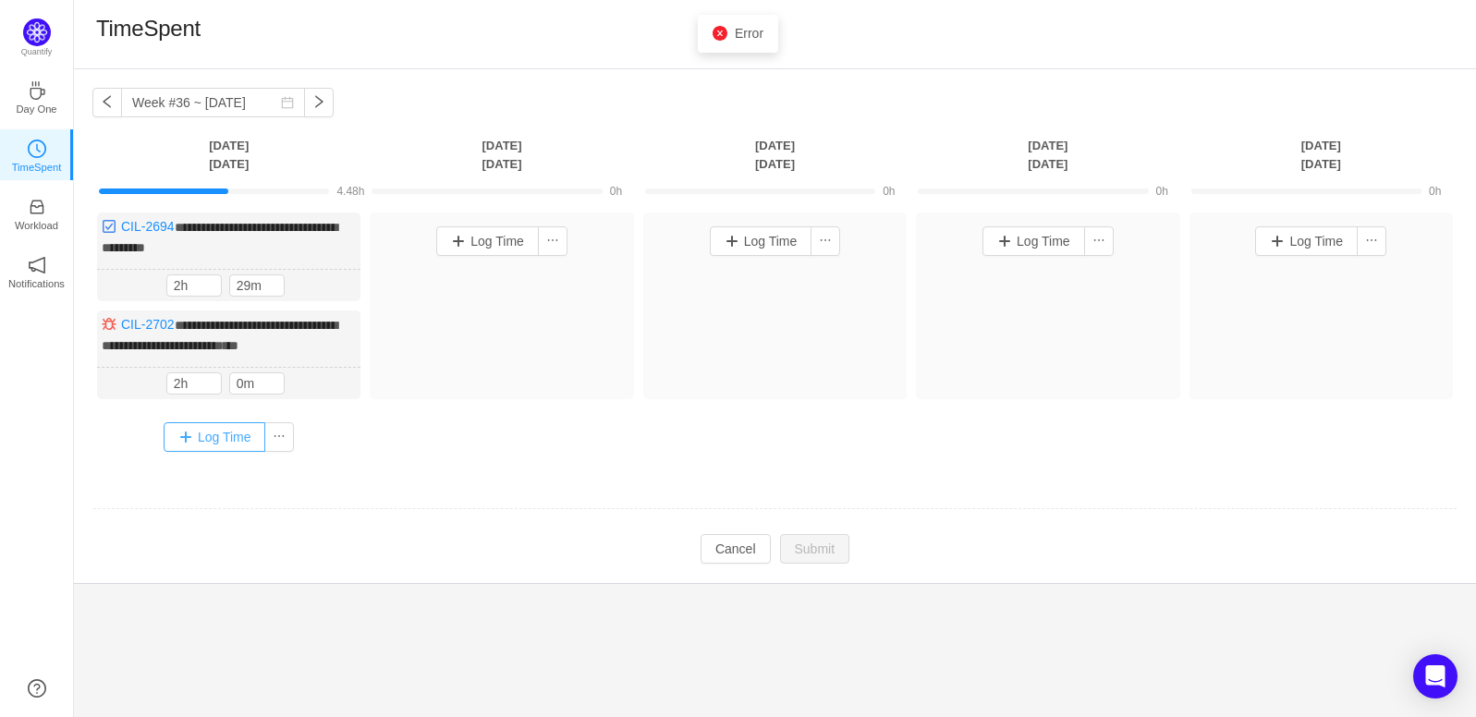
click at [241, 437] on button "Log Time" at bounding box center [215, 437] width 103 height 30
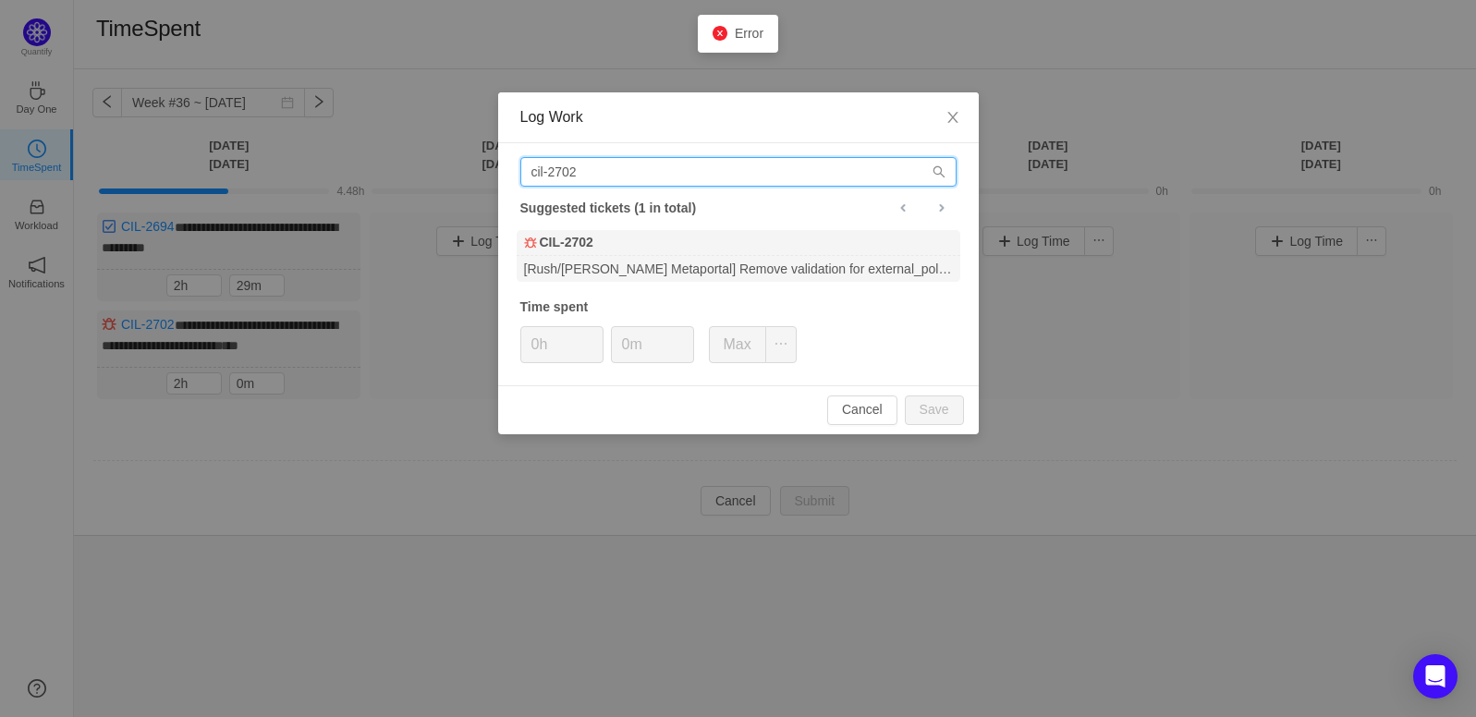
click at [652, 164] on input "cil-2702" at bounding box center [738, 172] width 436 height 30
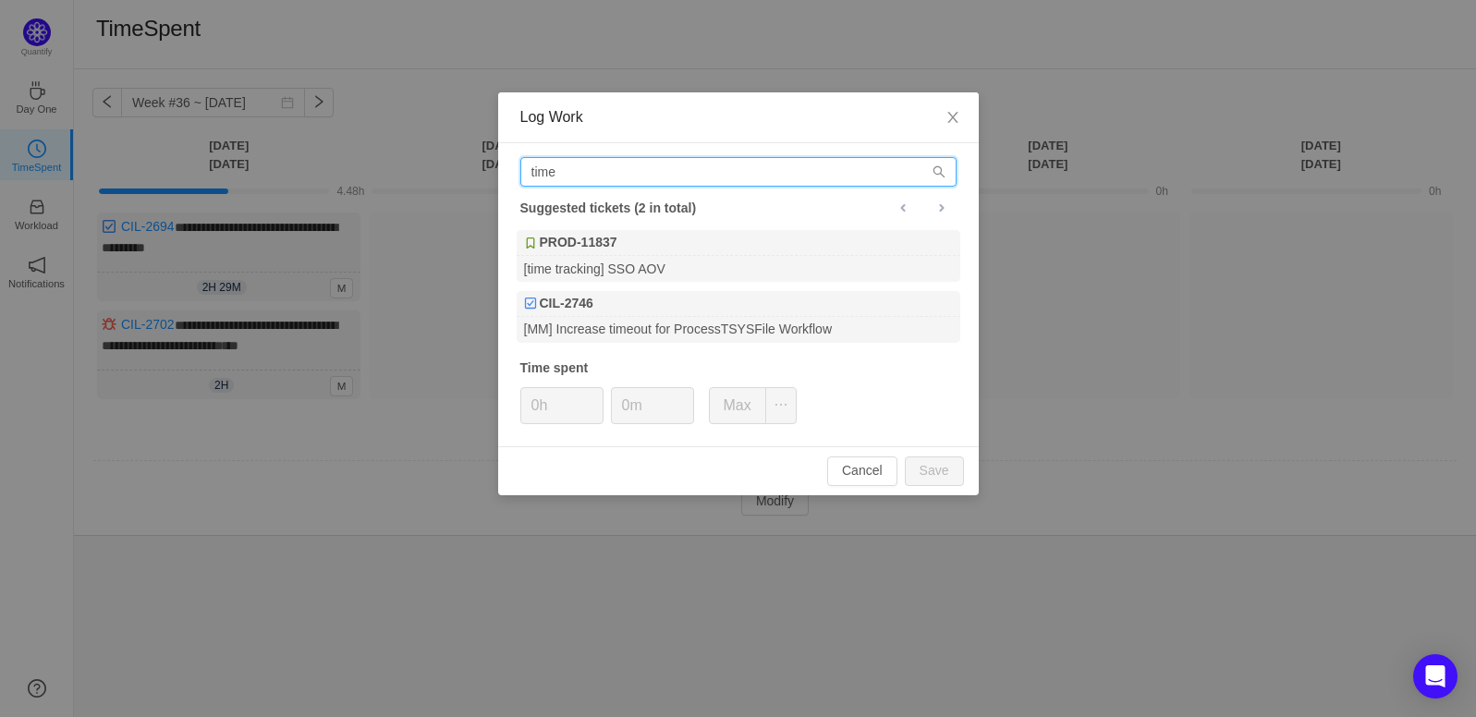
type input "time"
click at [841, 458] on button "Cancel" at bounding box center [862, 472] width 70 height 30
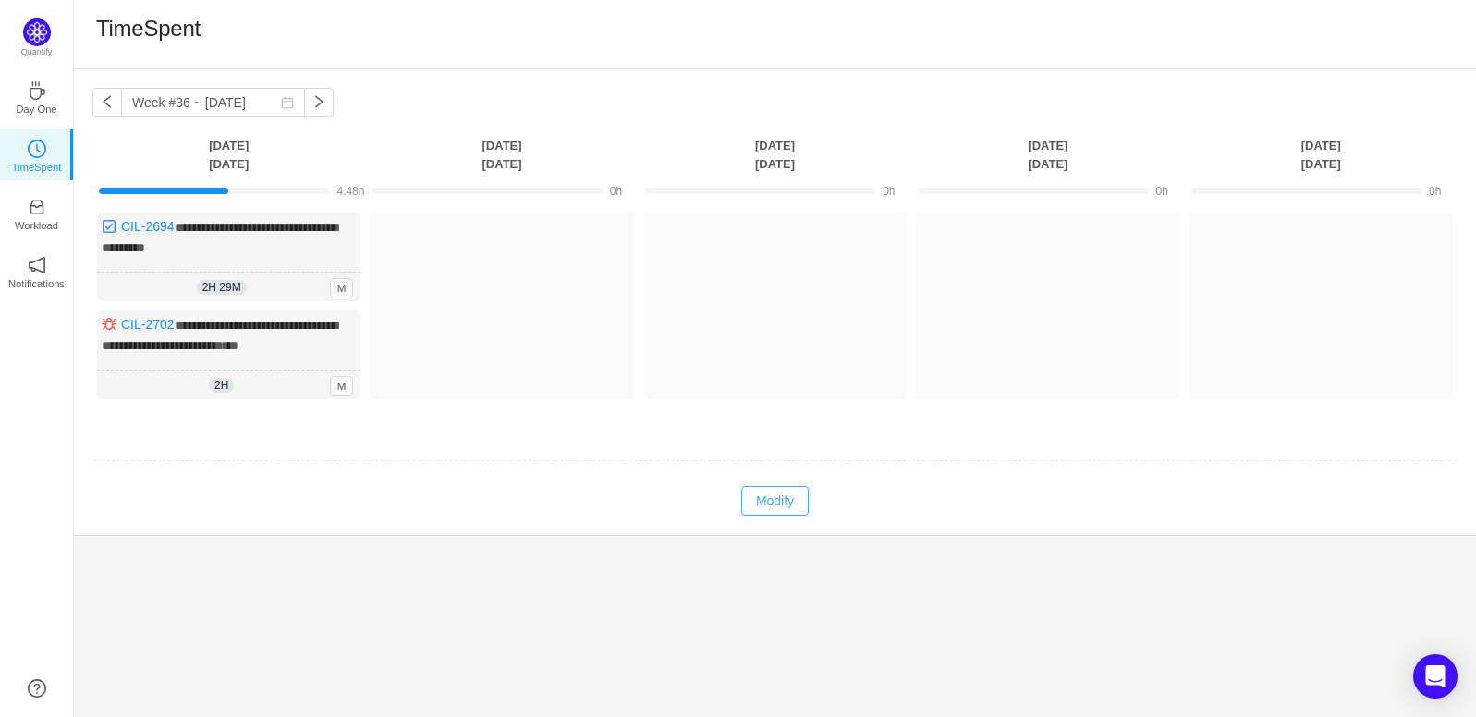
click at [791, 503] on button "Modify" at bounding box center [774, 501] width 67 height 30
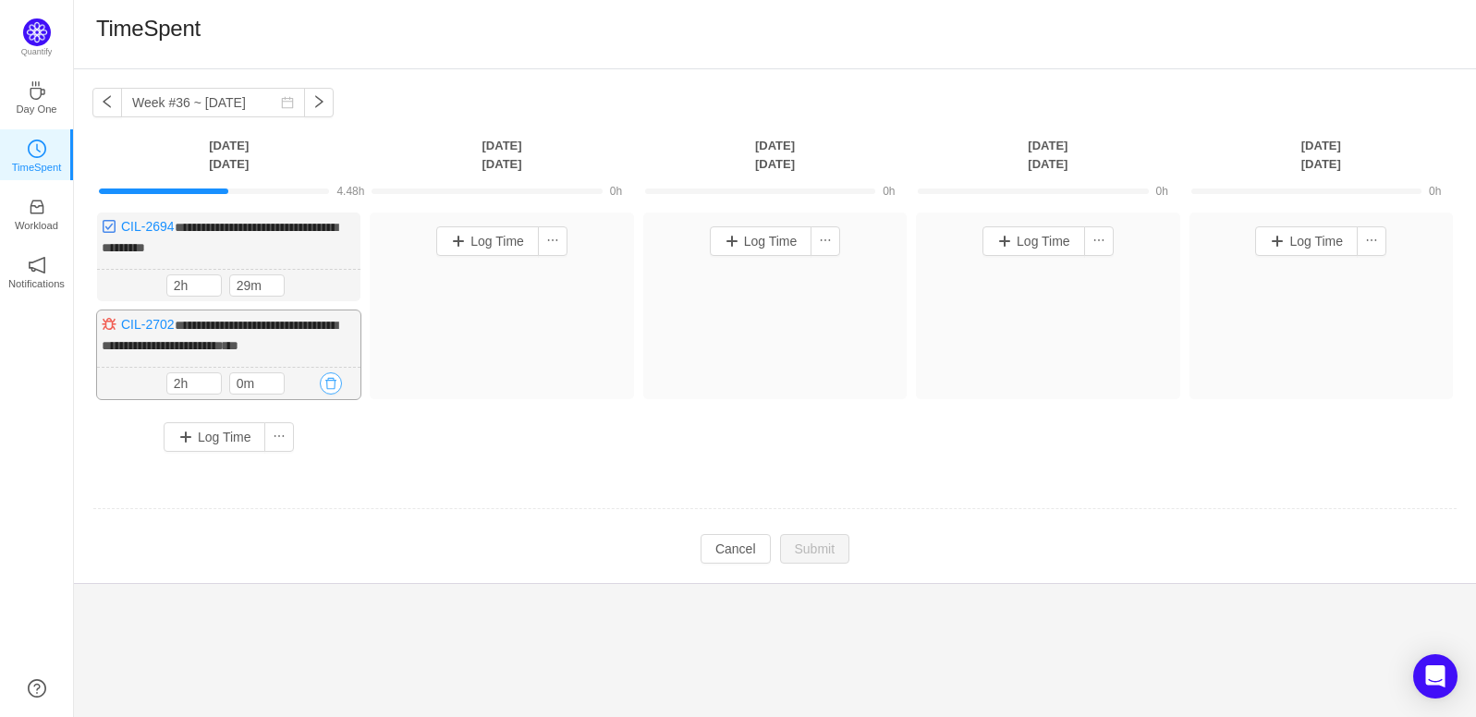
click at [340, 373] on button "button" at bounding box center [331, 384] width 22 height 22
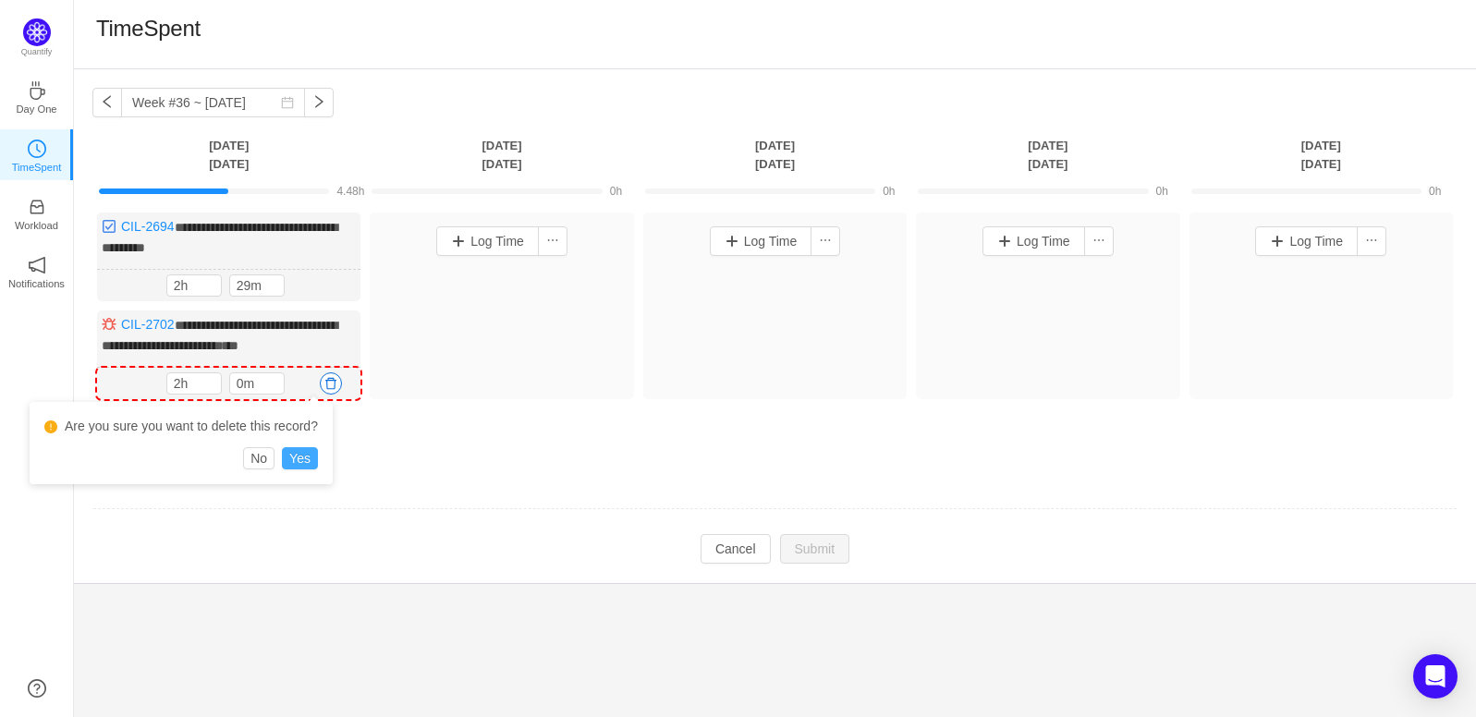
click at [299, 461] on button "Yes" at bounding box center [300, 458] width 36 height 22
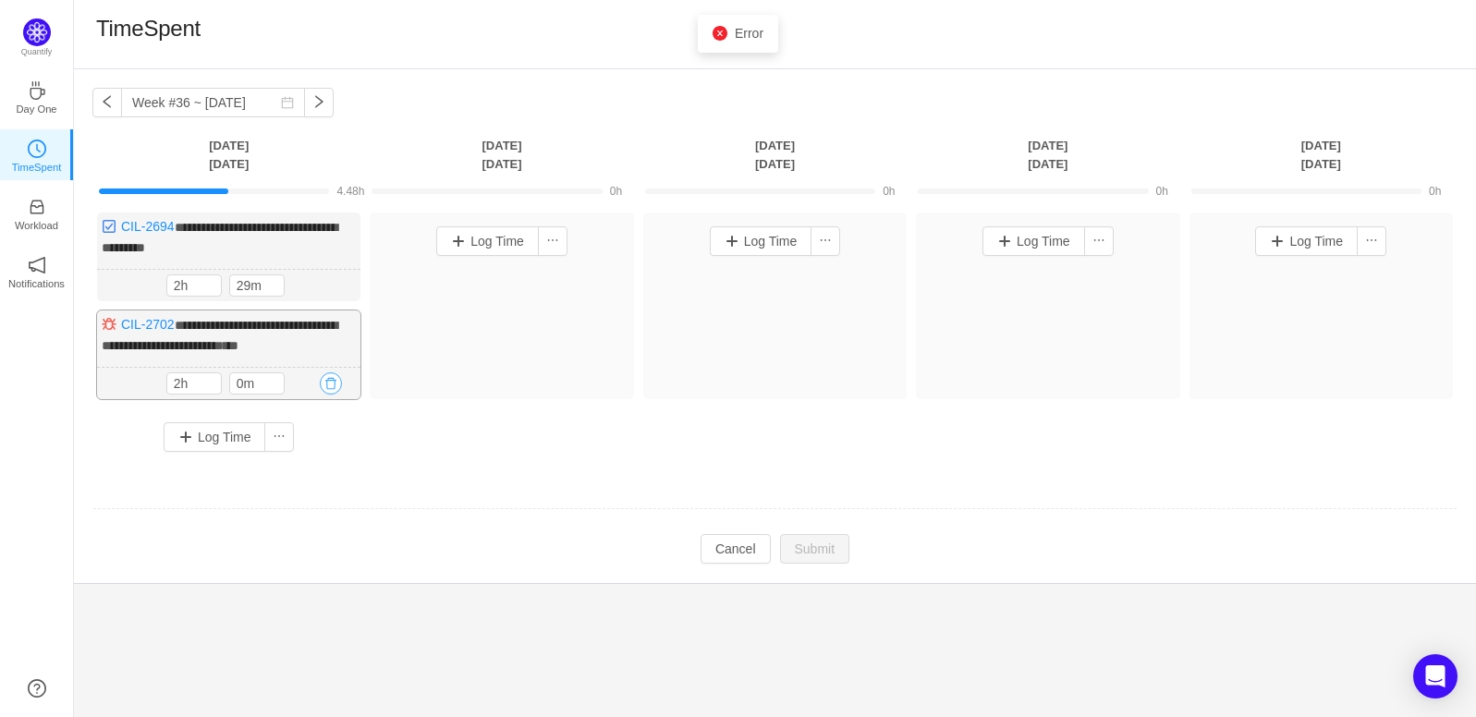
click at [327, 373] on button "button" at bounding box center [331, 384] width 22 height 22
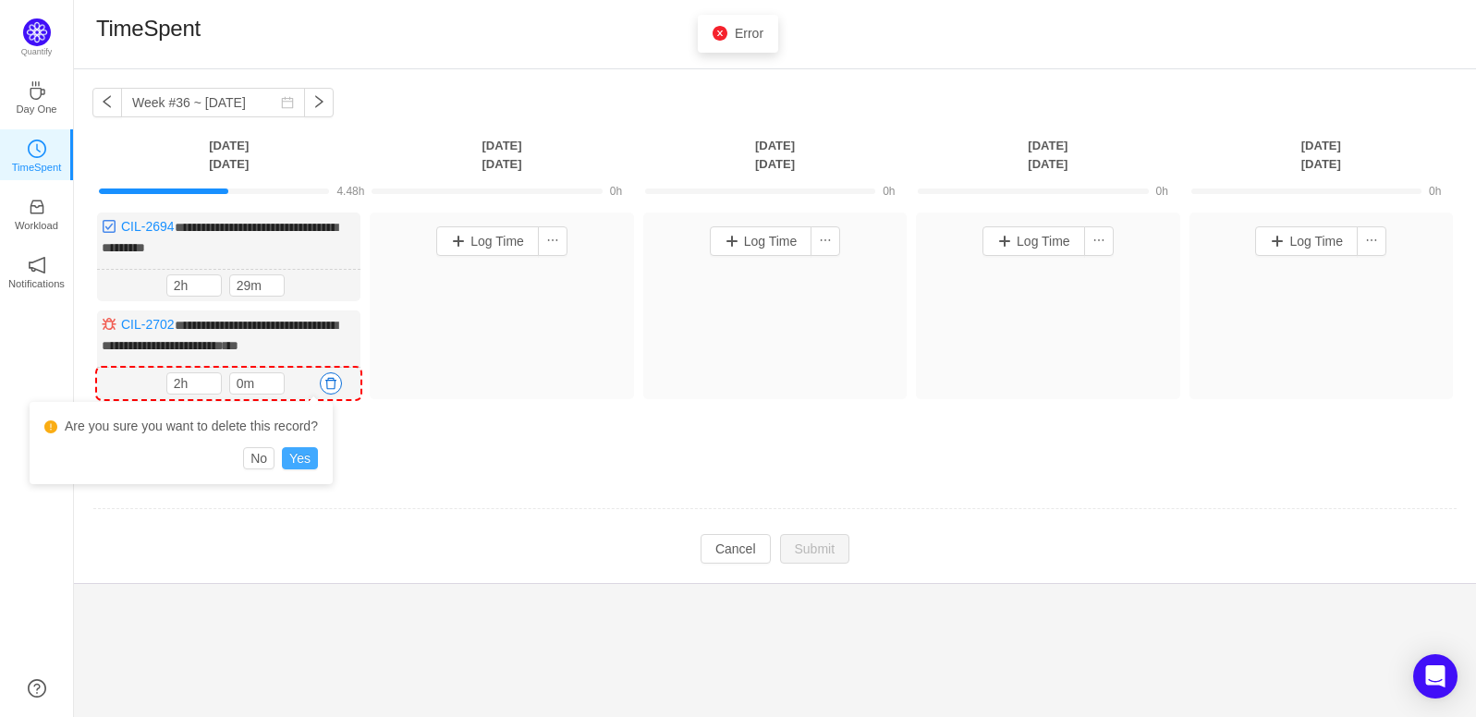
click at [310, 463] on button "Yes" at bounding box center [300, 458] width 36 height 22
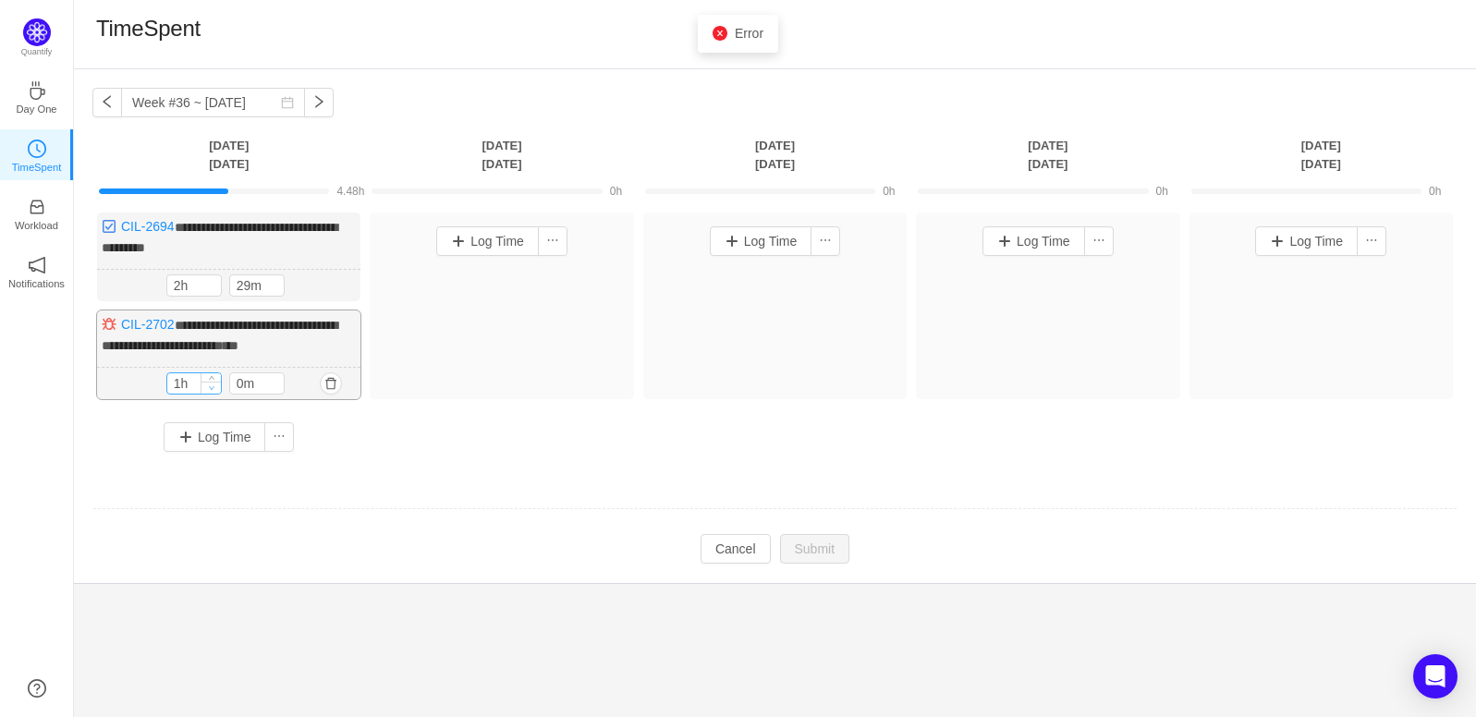
click at [215, 385] on span "Decrease Value" at bounding box center [211, 388] width 19 height 12
type input "0h"
click at [215, 385] on span "Decrease Value" at bounding box center [211, 389] width 19 height 12
click at [805, 545] on button "Submit" at bounding box center [815, 551] width 70 height 30
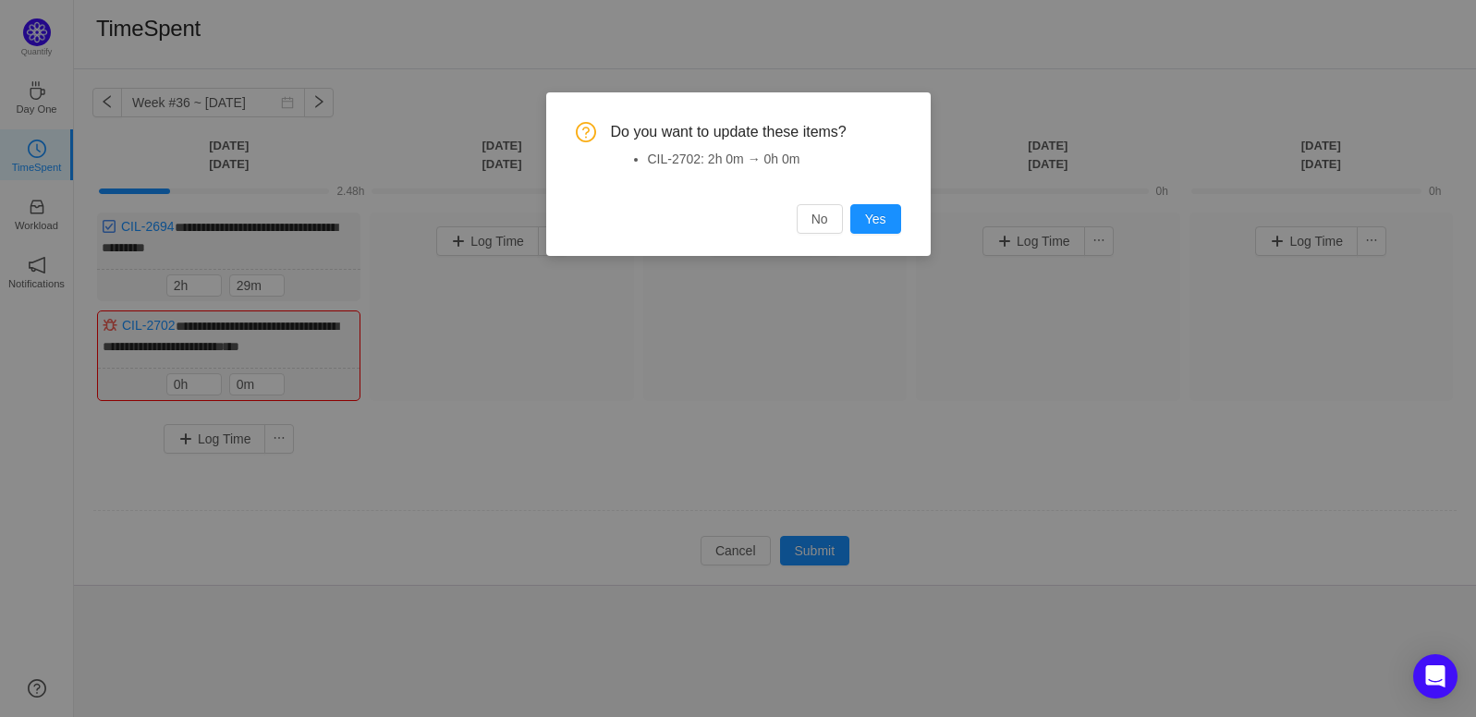
click at [871, 236] on div "Do you want to update these items? CIL-2702: 2h 0m → 0h 0m No Yes" at bounding box center [738, 174] width 385 height 164
click at [872, 221] on button "Yes" at bounding box center [875, 219] width 51 height 30
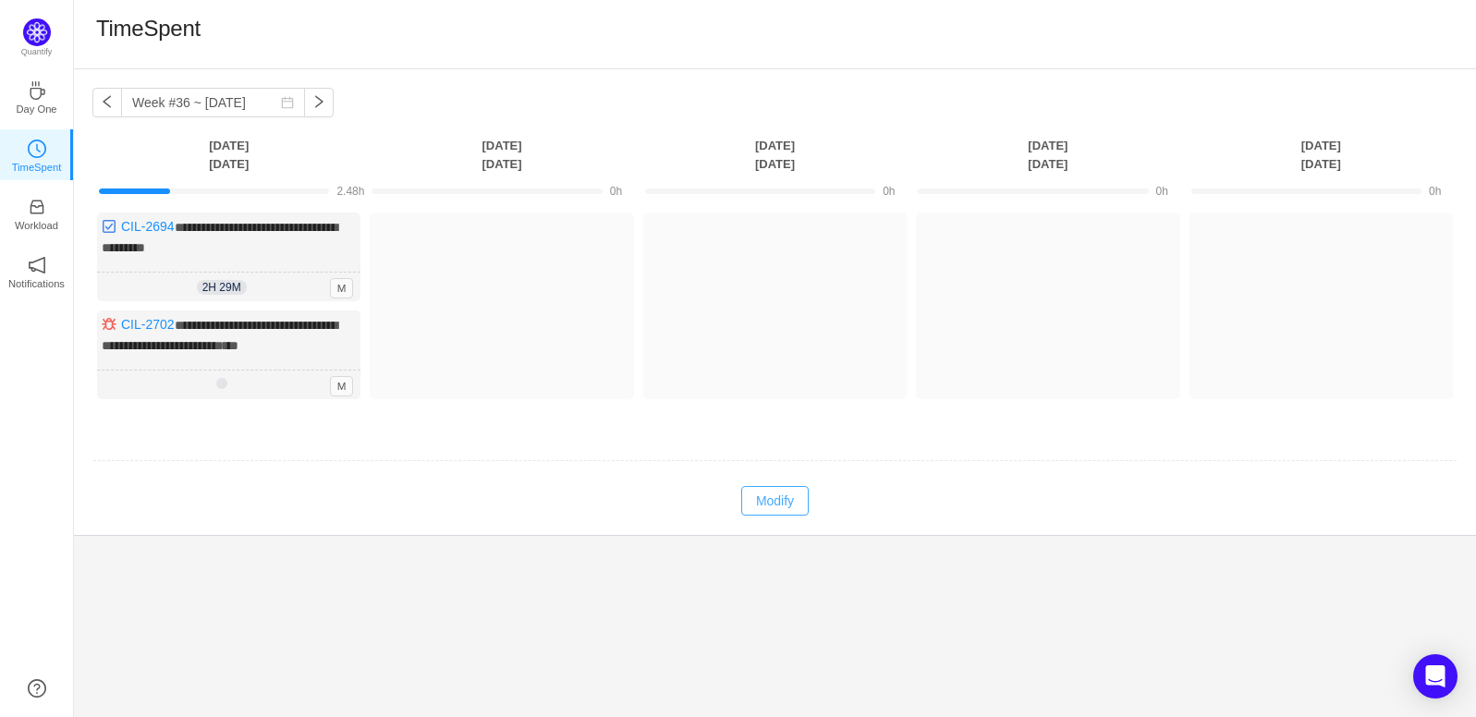
click at [764, 494] on button "Modify" at bounding box center [774, 501] width 67 height 30
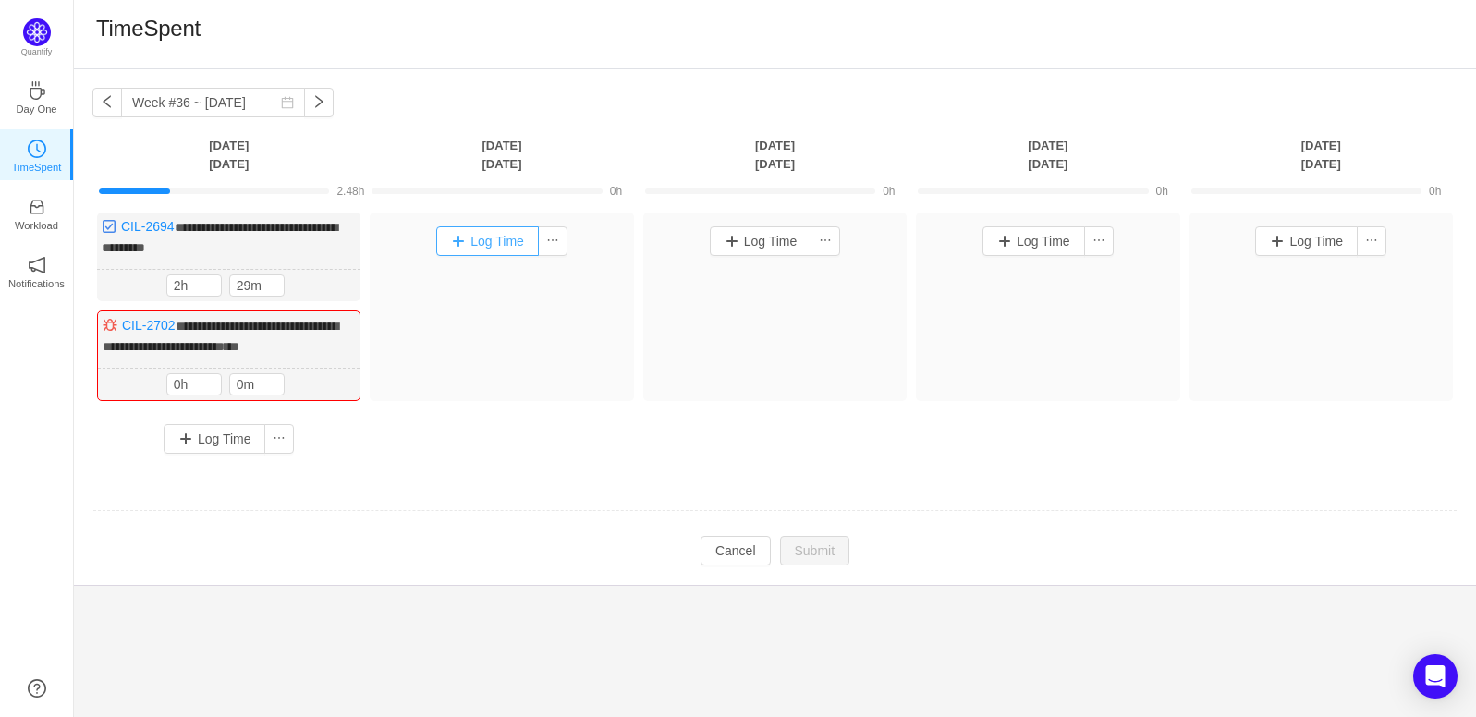
click at [480, 251] on button "Log Time" at bounding box center [487, 241] width 103 height 30
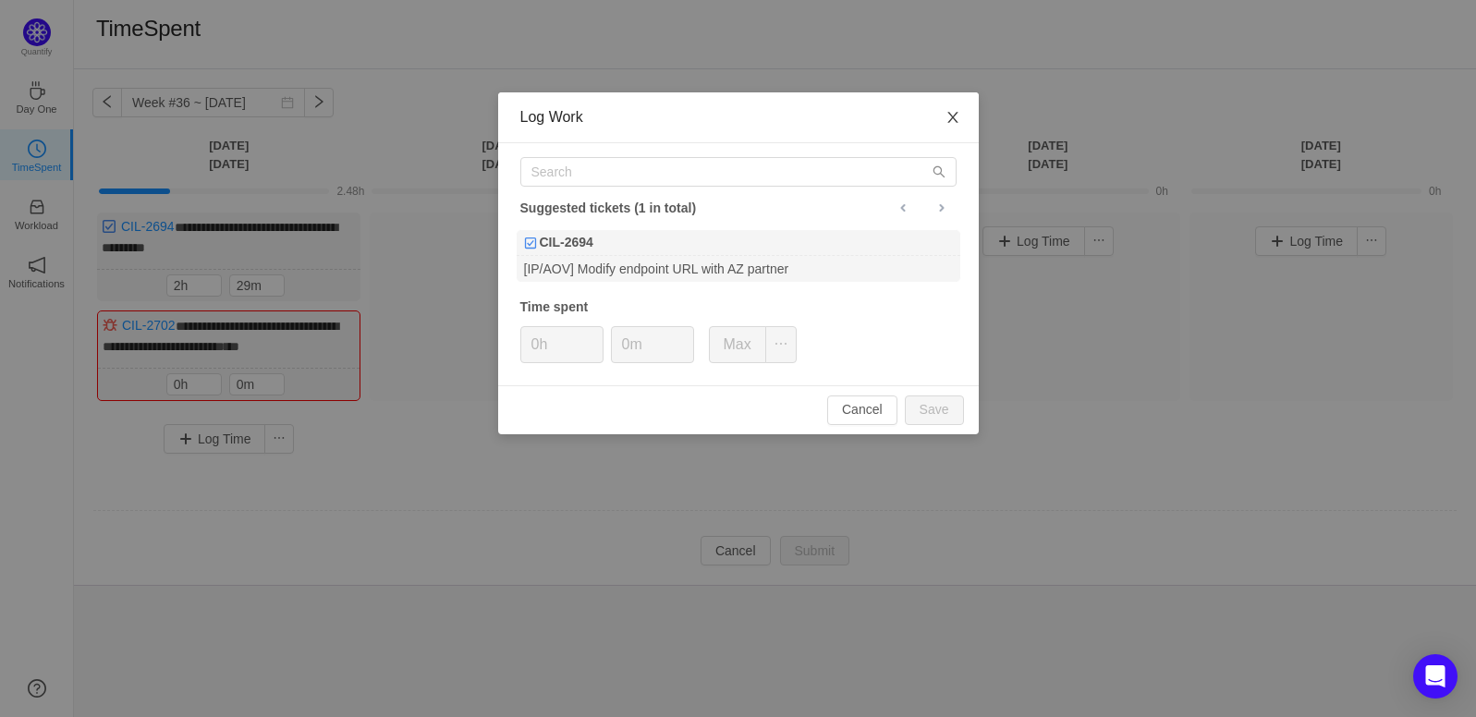
click at [947, 118] on icon "icon: close" at bounding box center [953, 117] width 15 height 15
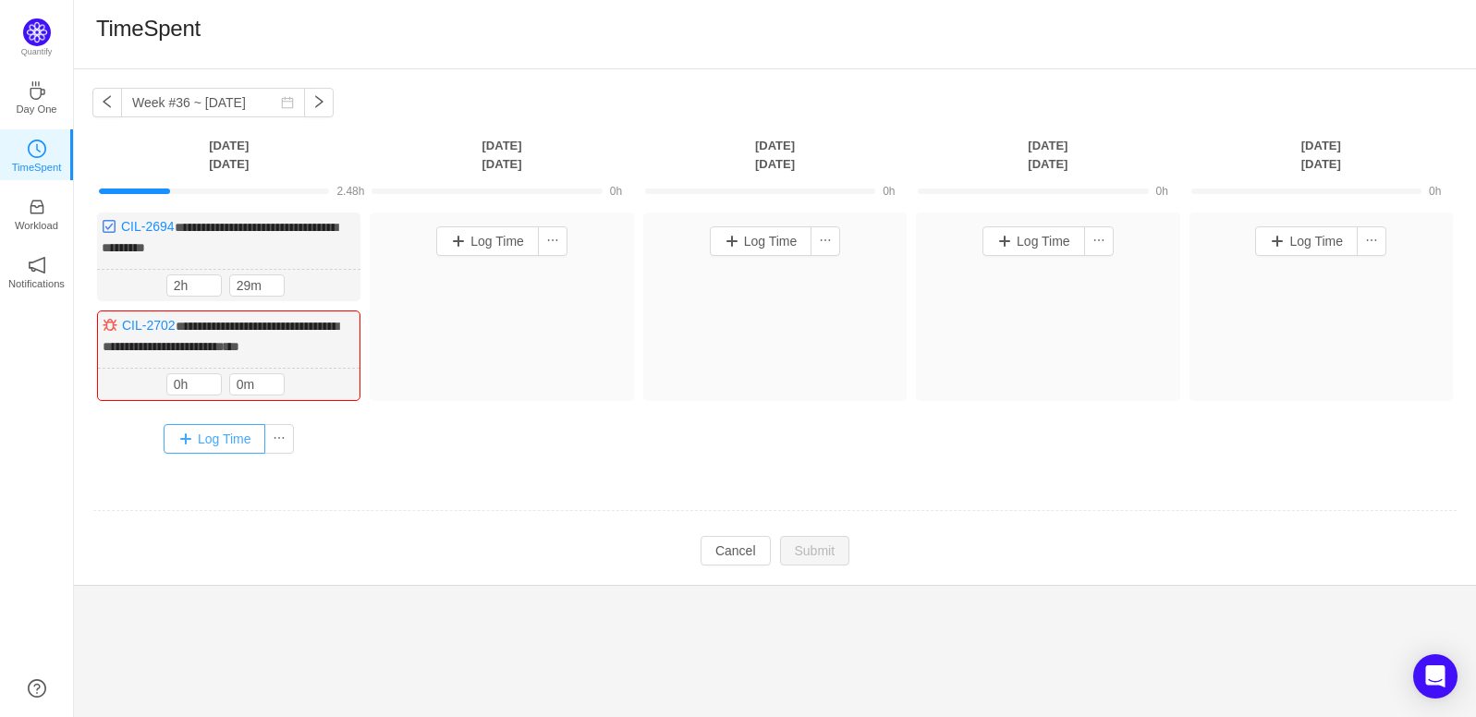
click at [225, 446] on button "Log Time" at bounding box center [215, 439] width 103 height 30
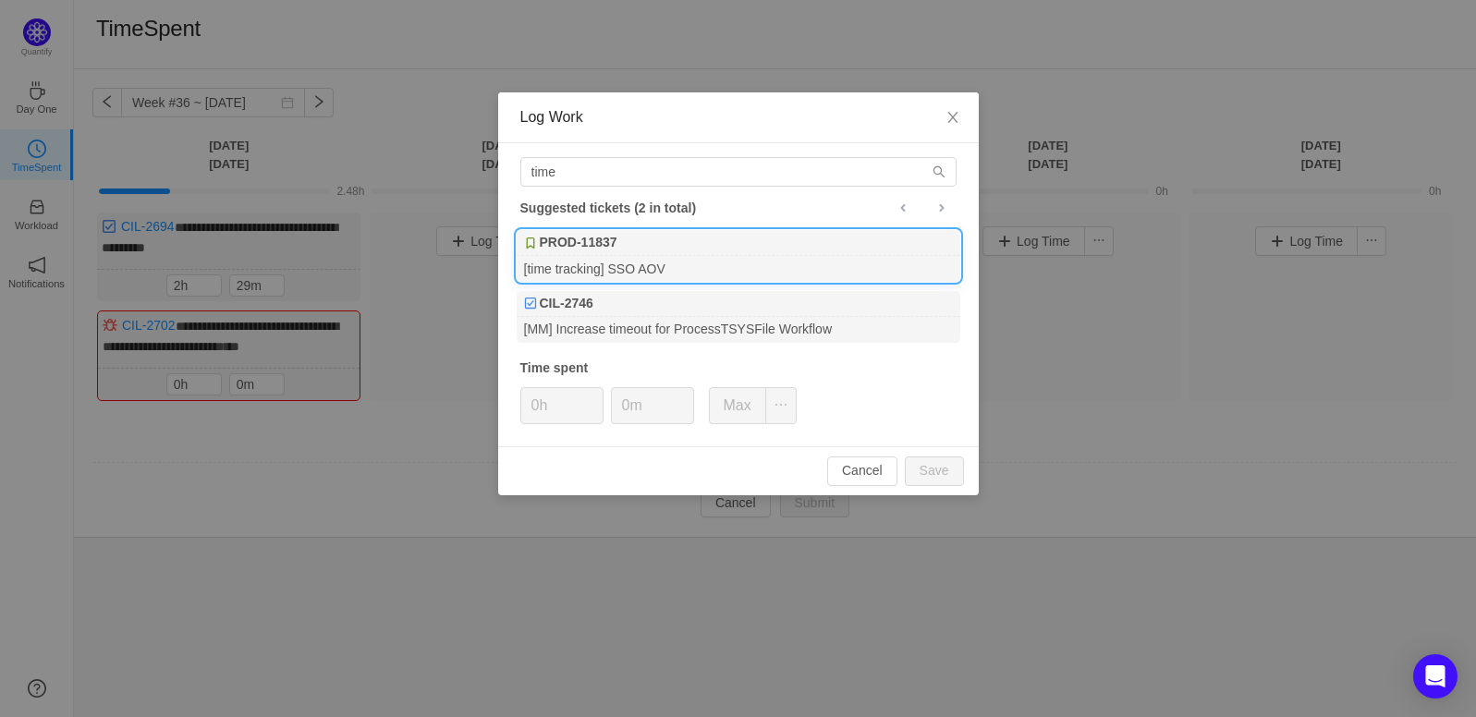
click at [641, 259] on div "[time tracking] SSO AOV" at bounding box center [739, 268] width 444 height 25
click at [746, 403] on button "Max" at bounding box center [737, 405] width 57 height 37
click at [737, 410] on button "Max" at bounding box center [737, 405] width 57 height 37
click at [556, 416] on input "8h" at bounding box center [561, 405] width 81 height 35
click at [862, 481] on button "Cancel" at bounding box center [862, 472] width 70 height 30
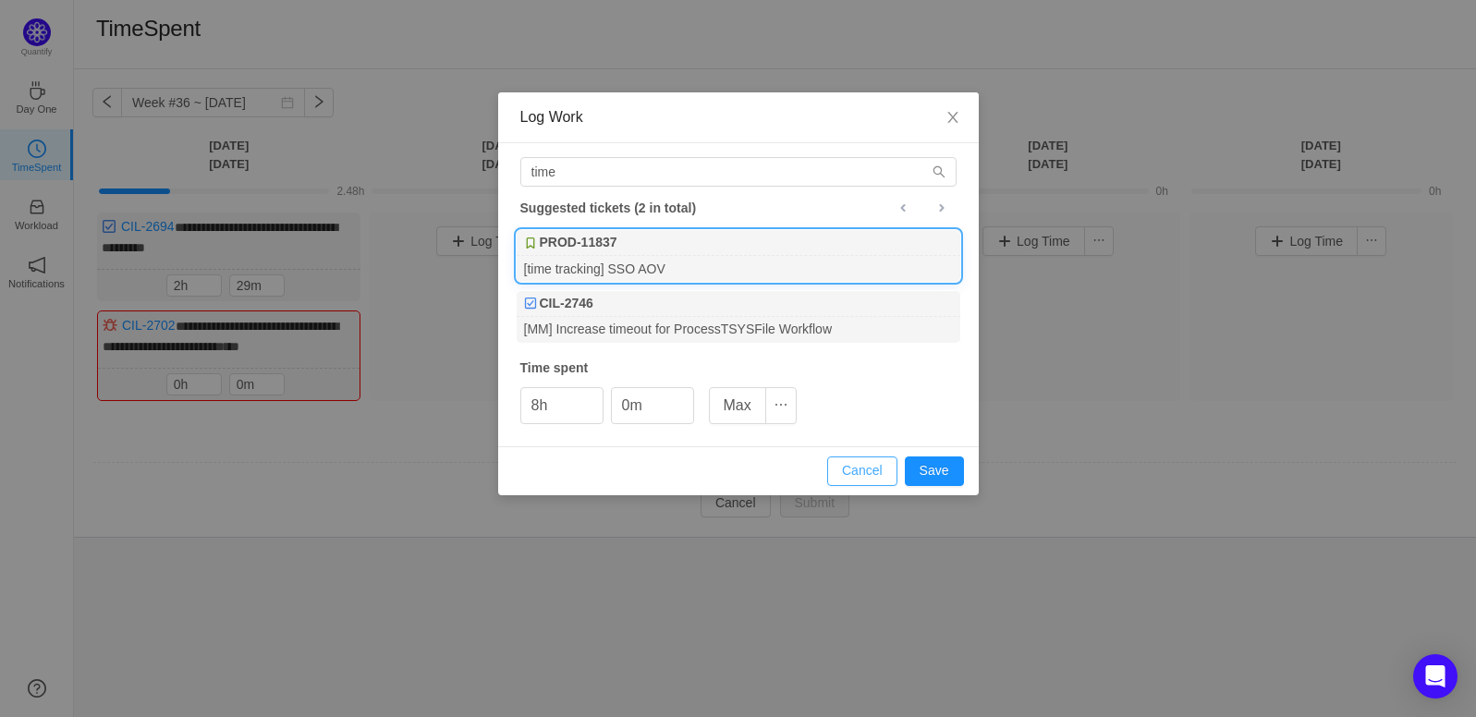
type input "0h"
